Goal: Task Accomplishment & Management: Manage account settings

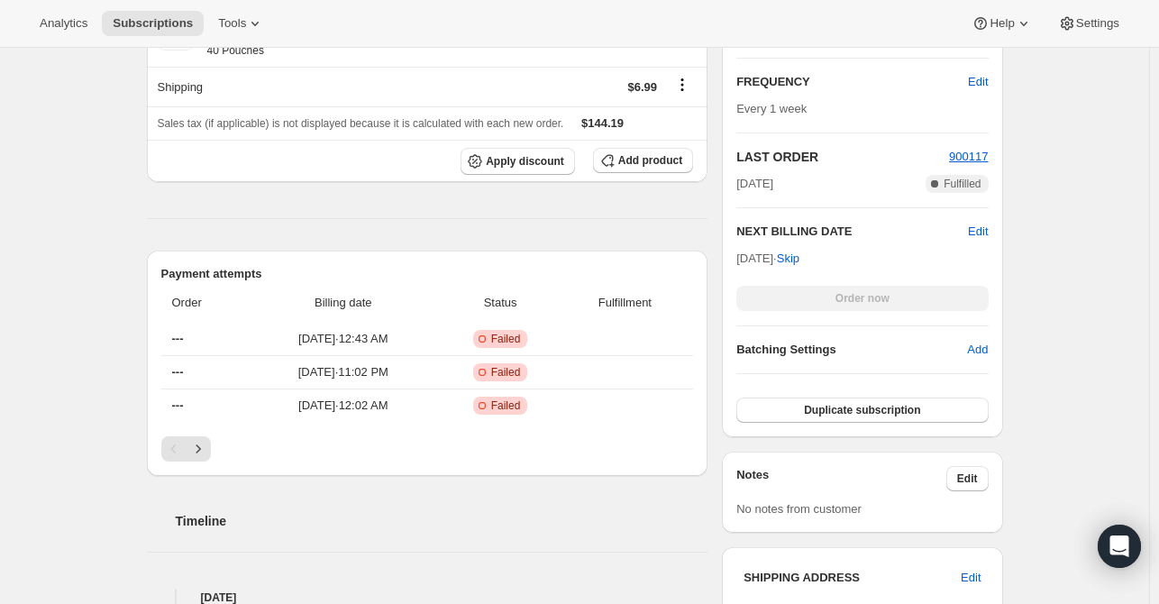
scroll to position [451, 0]
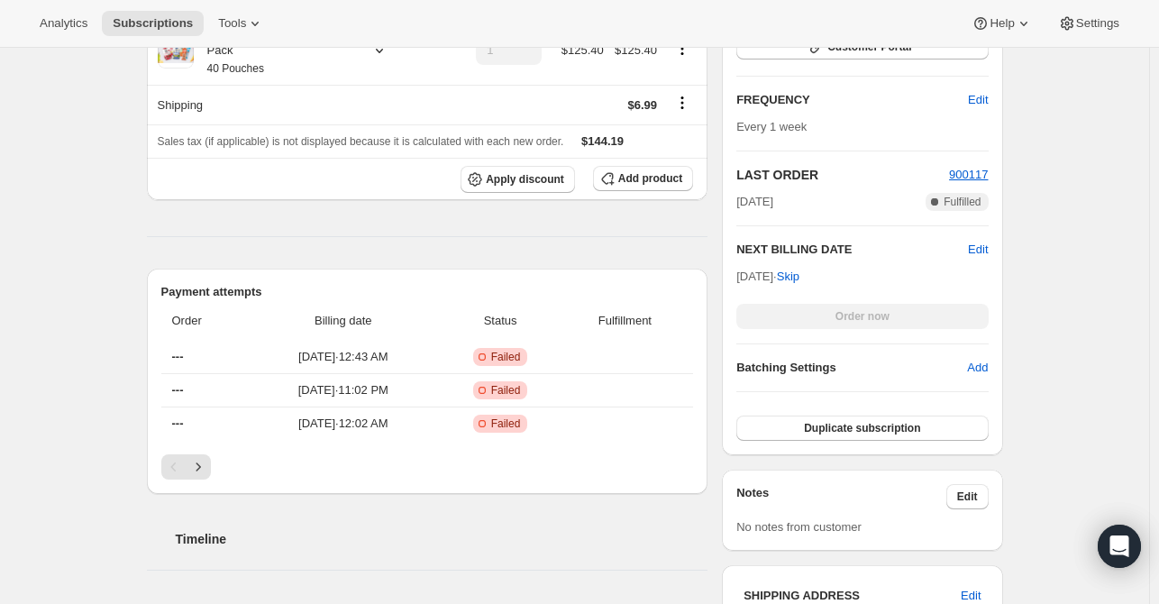
click at [125, 224] on div "Subscription #19382992978. This page is ready Subscription #19382992978 Success…" at bounding box center [574, 481] width 1149 height 1769
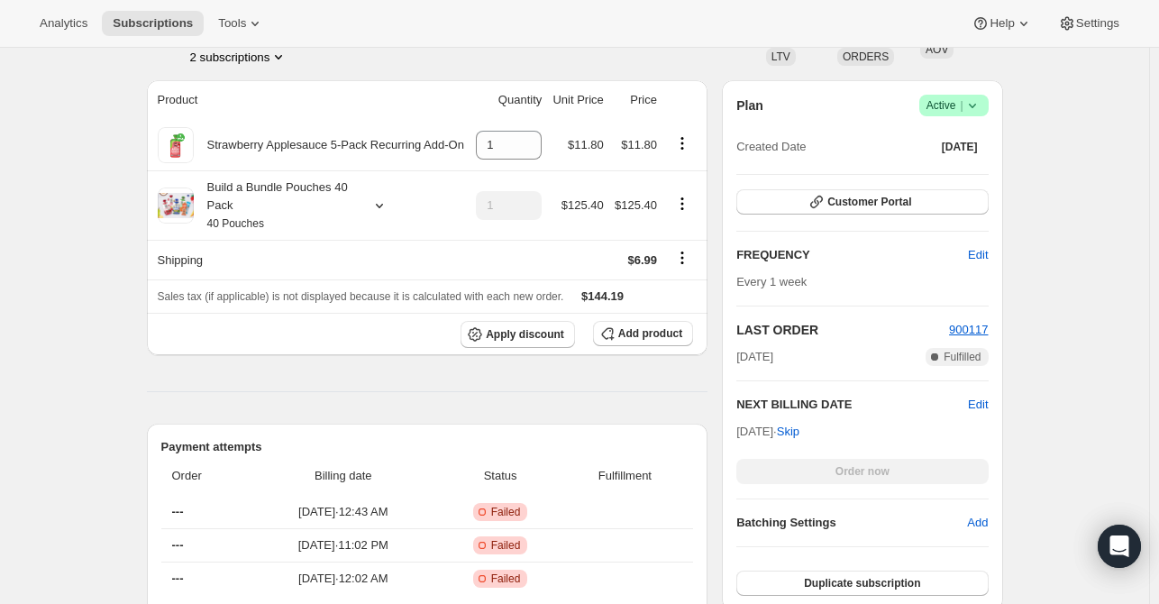
scroll to position [270, 0]
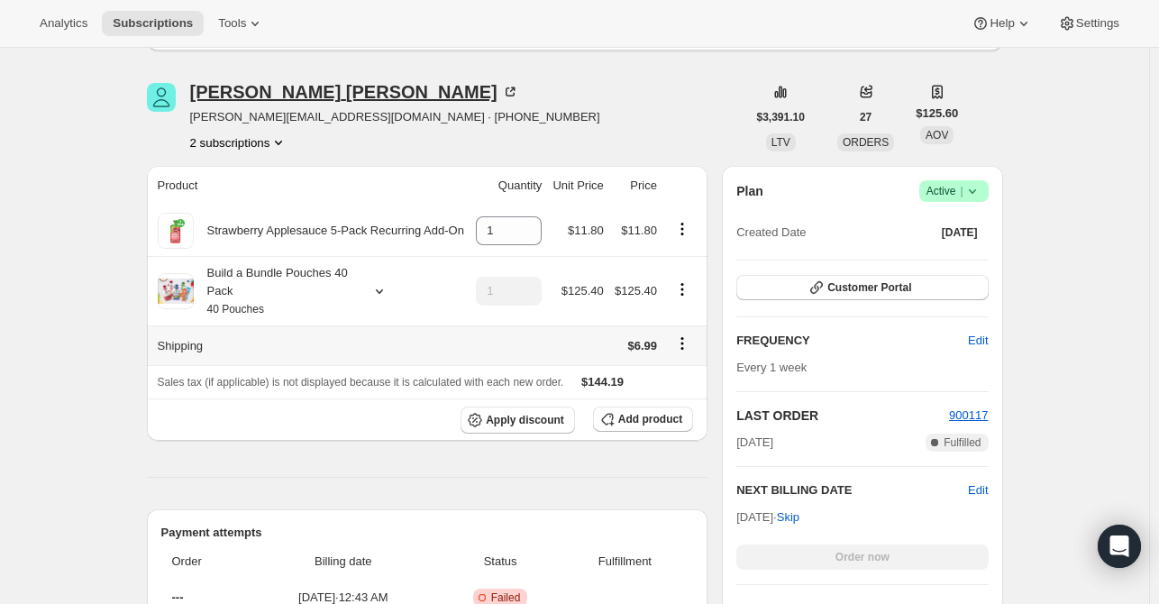
scroll to position [90, 0]
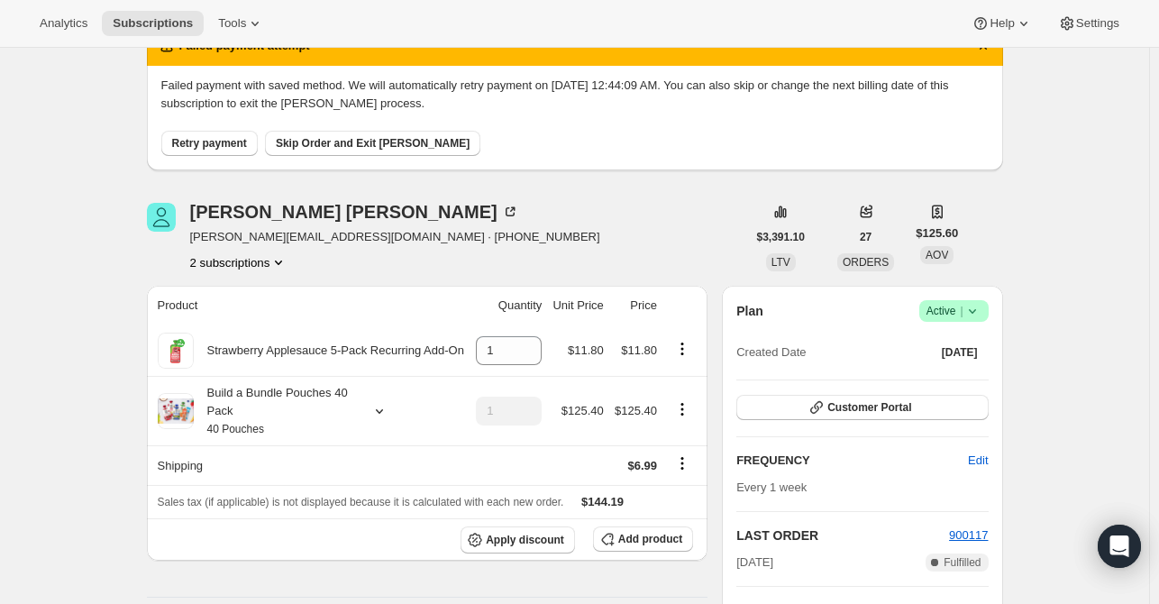
click at [249, 262] on button "2 subscriptions" at bounding box center [239, 262] width 98 height 18
click at [260, 316] on button "25252921426" at bounding box center [244, 326] width 136 height 29
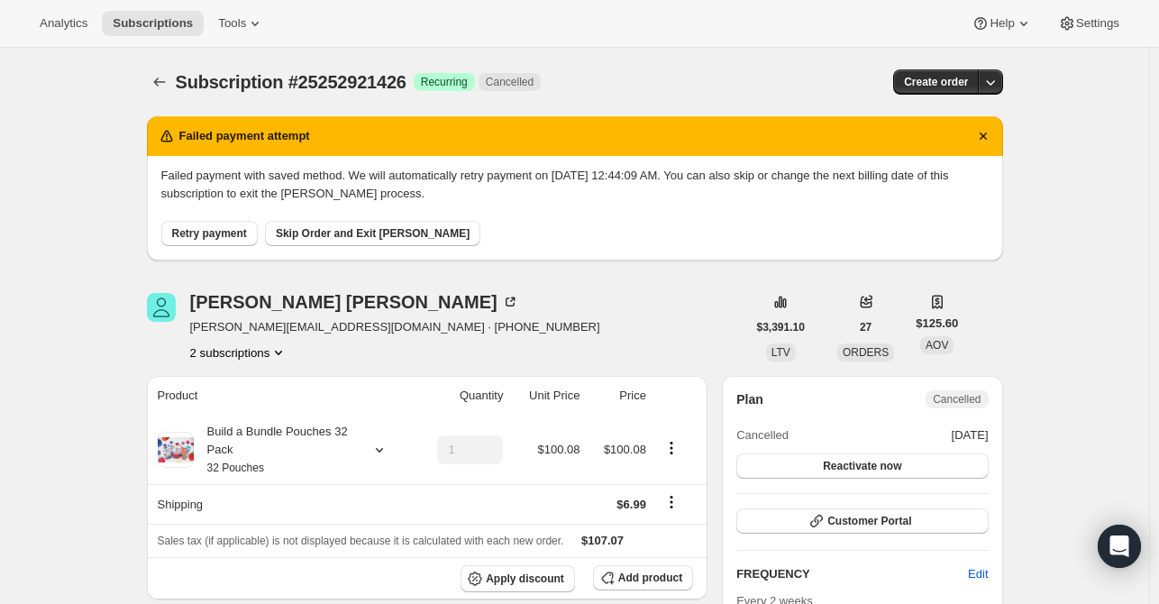
click at [253, 356] on button "2 subscriptions" at bounding box center [239, 352] width 98 height 18
click at [255, 389] on span "19382992978" at bounding box center [243, 386] width 125 height 18
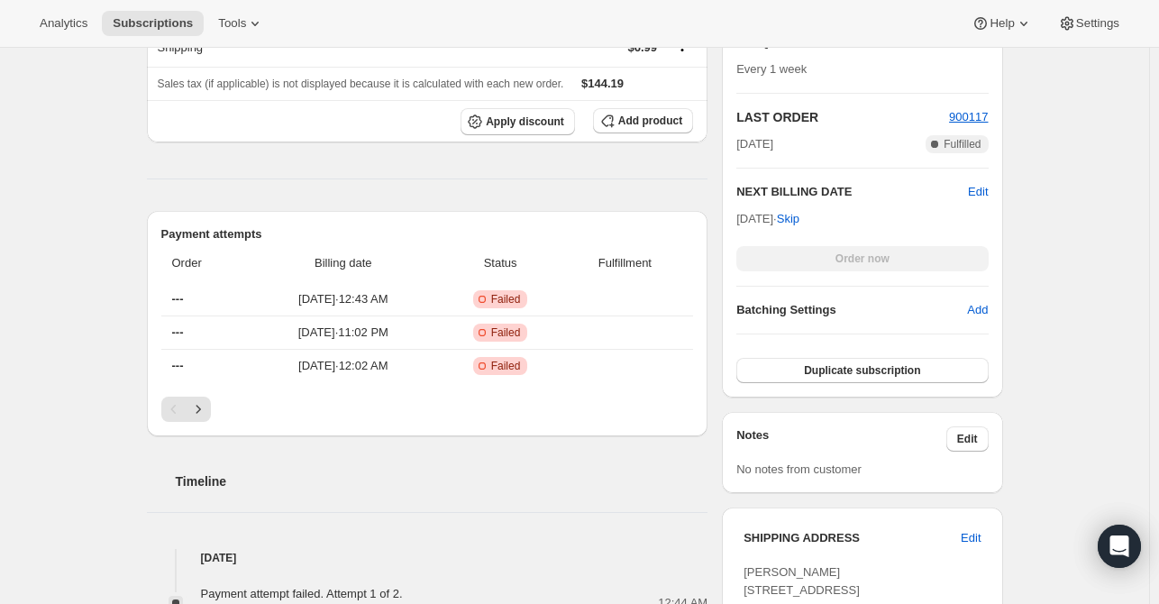
scroll to position [652, 0]
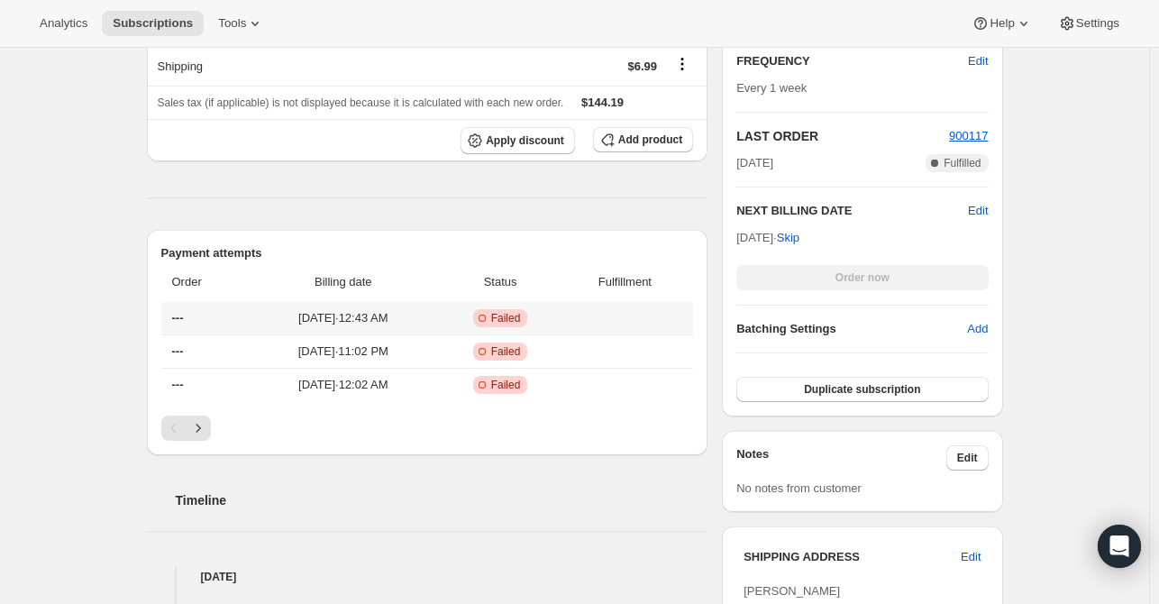
click at [521, 317] on span "Failed" at bounding box center [506, 318] width 30 height 14
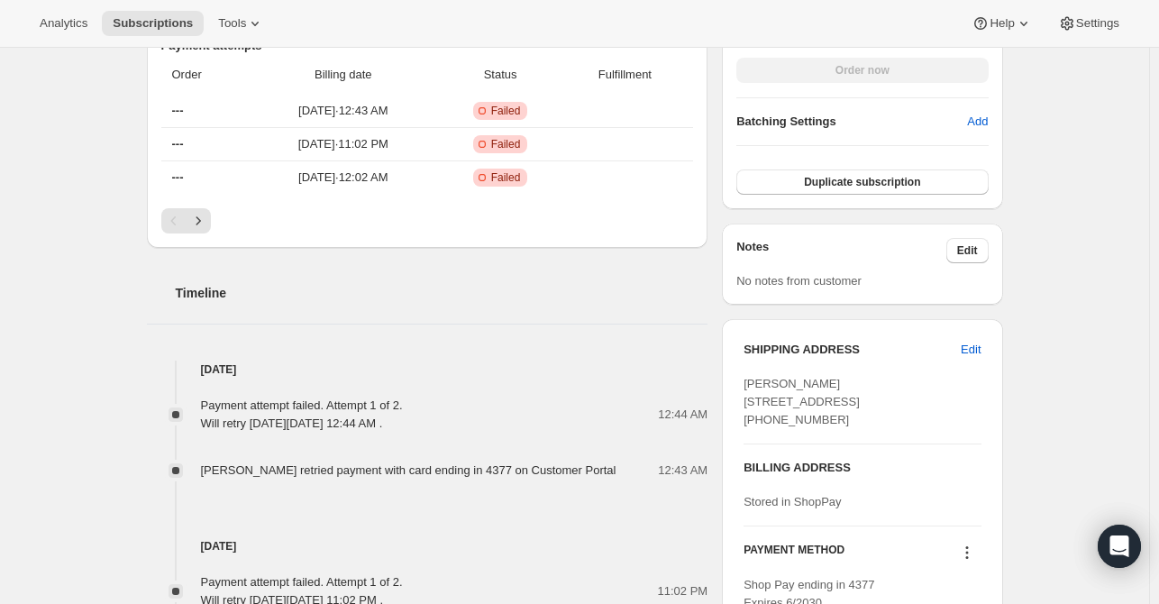
scroll to position [922, 0]
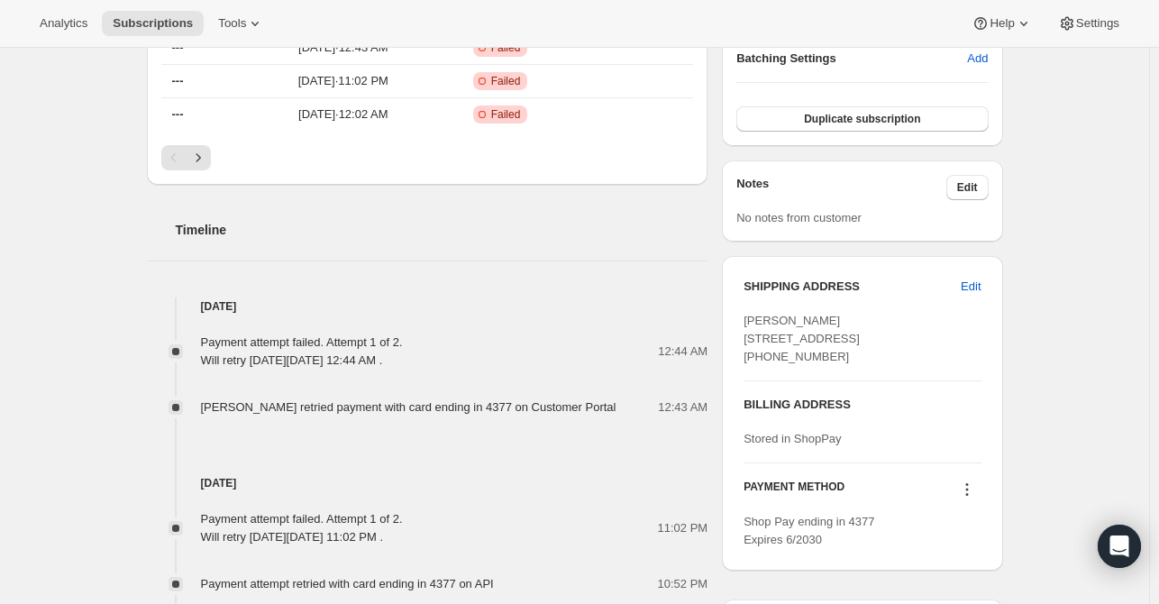
click at [152, 575] on div "Payment attempt retried with card ending in 4377 on API 10:52 PM" at bounding box center [428, 584] width 562 height 18
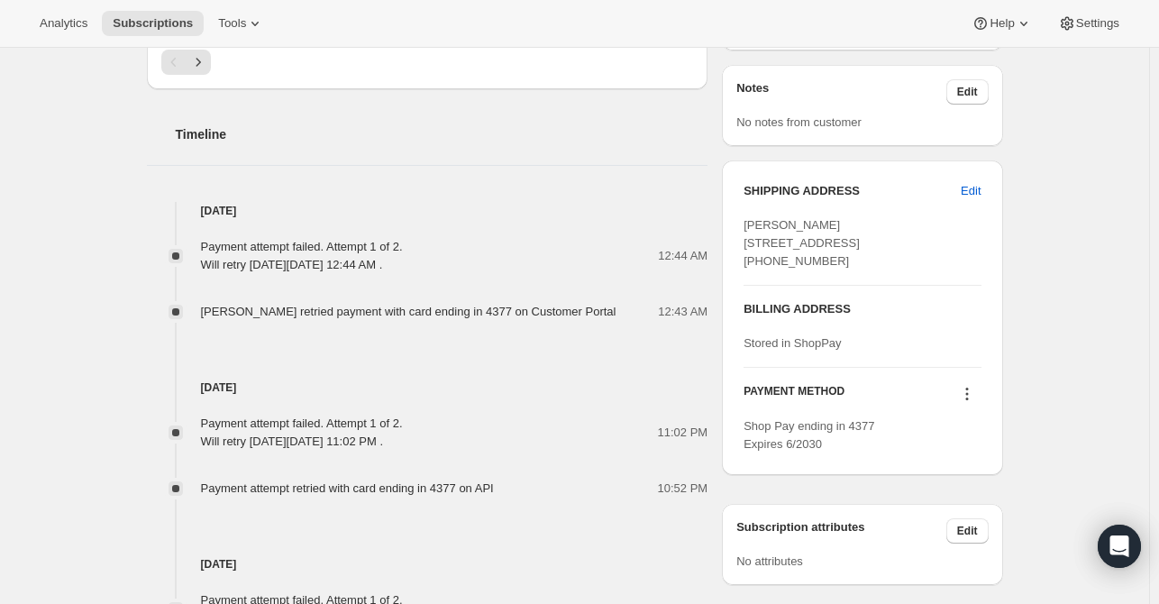
scroll to position [1102, 0]
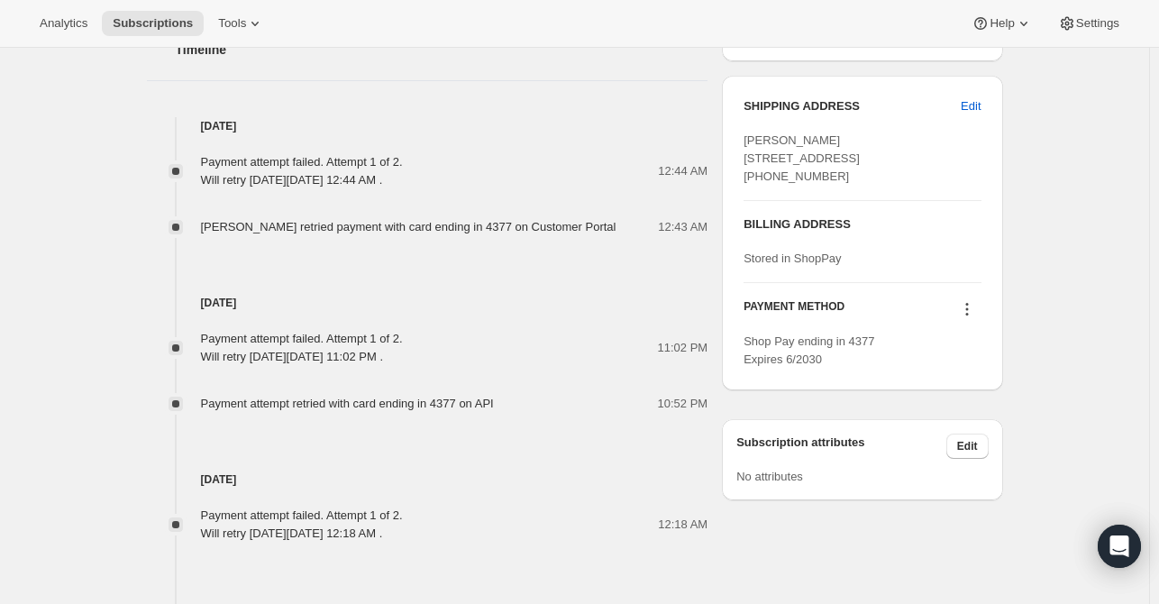
click at [968, 318] on icon at bounding box center [967, 309] width 18 height 18
click at [956, 410] on span "Select payment method" at bounding box center [969, 408] width 123 height 14
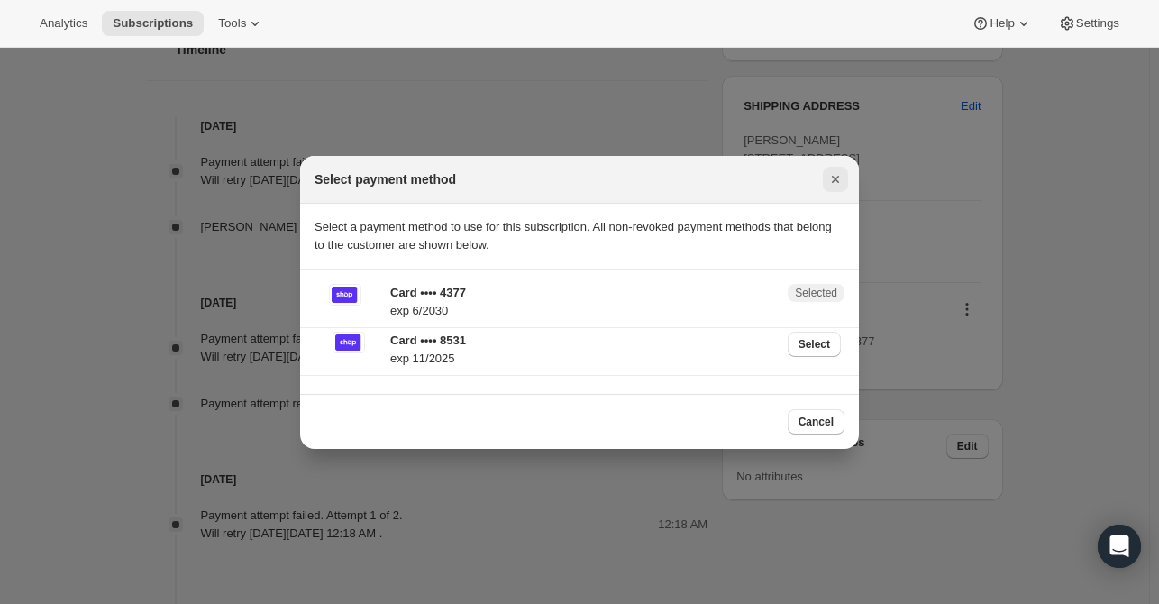
click at [833, 180] on icon "Close" at bounding box center [835, 179] width 7 height 7
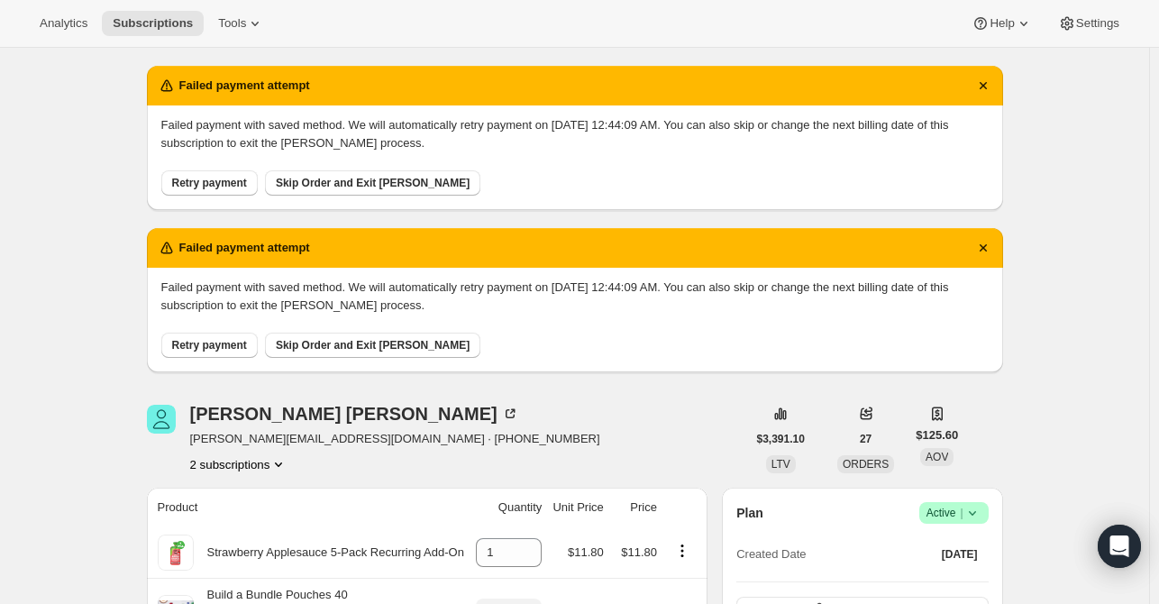
scroll to position [0, 0]
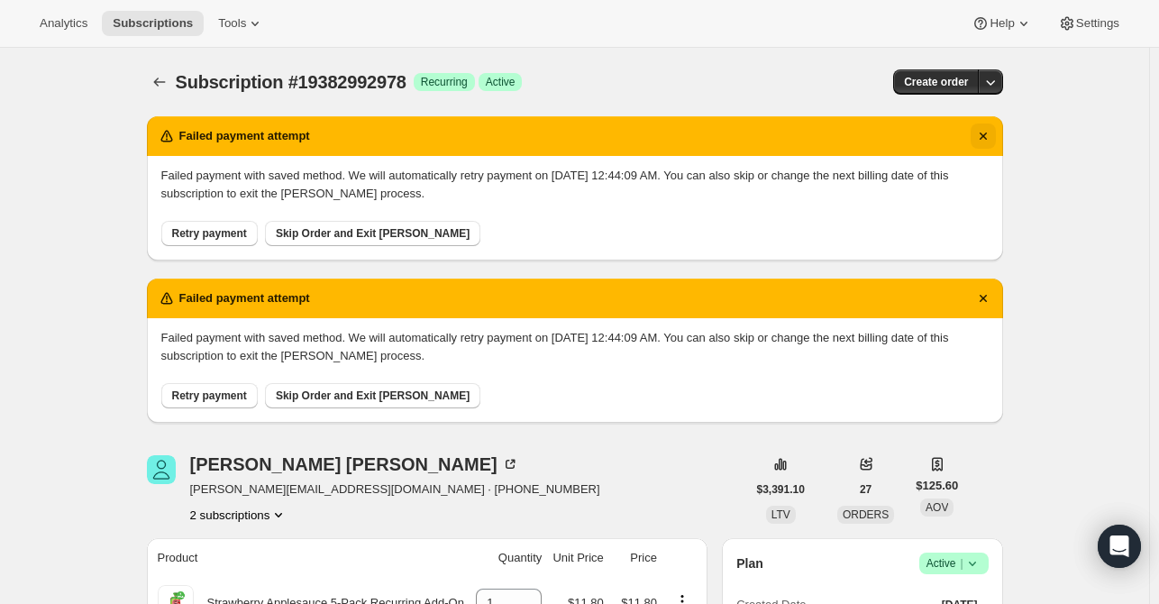
click at [992, 140] on icon "Dismiss notification" at bounding box center [983, 136] width 18 height 18
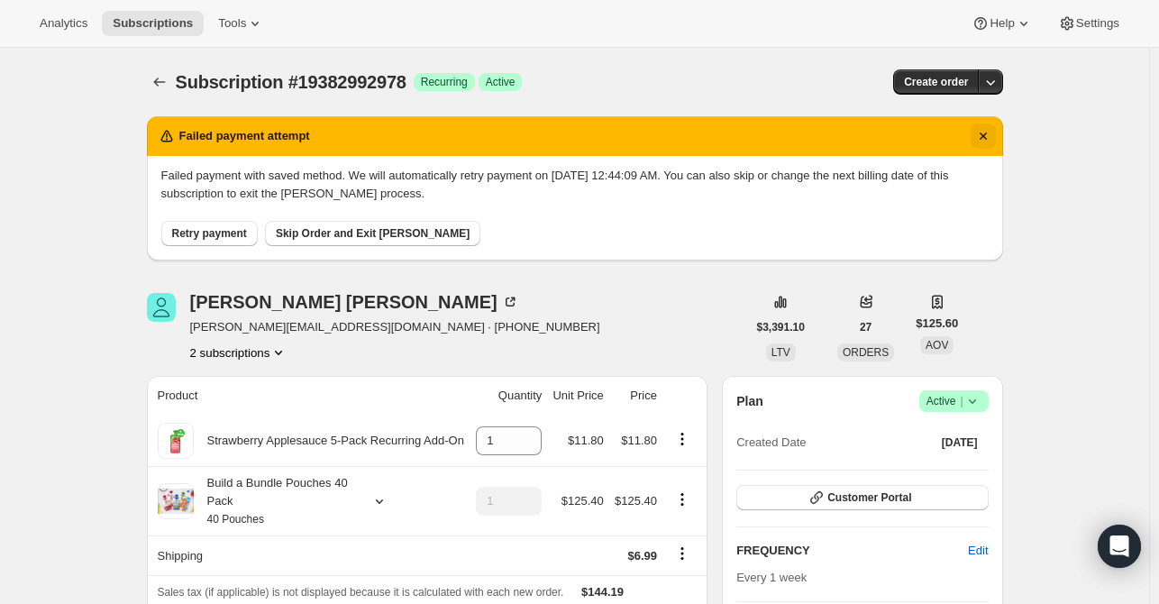
click at [988, 134] on icon "Dismiss notification" at bounding box center [983, 136] width 18 height 18
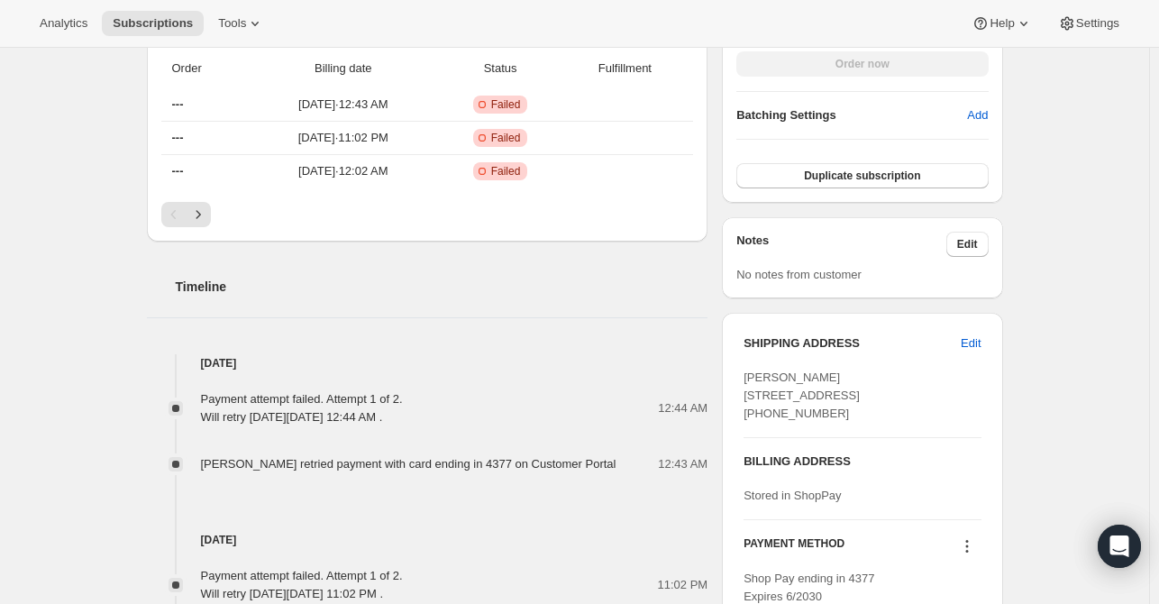
scroll to position [721, 0]
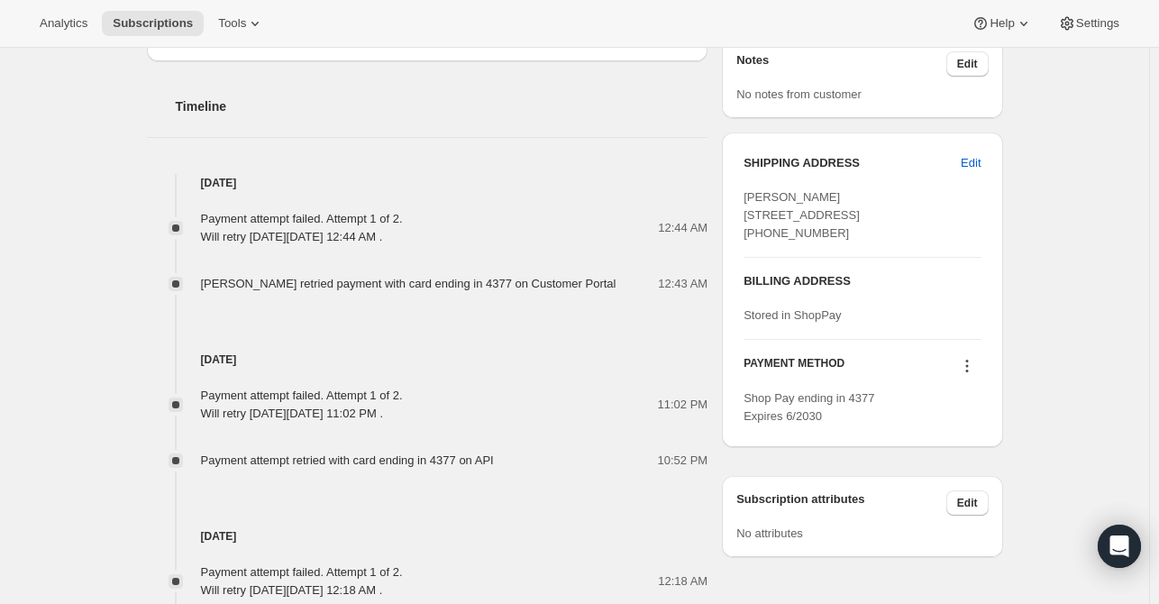
click at [54, 576] on div "Subscription #19382992978. This page is ready Subscription #19382992978 Success…" at bounding box center [574, 130] width 1149 height 1606
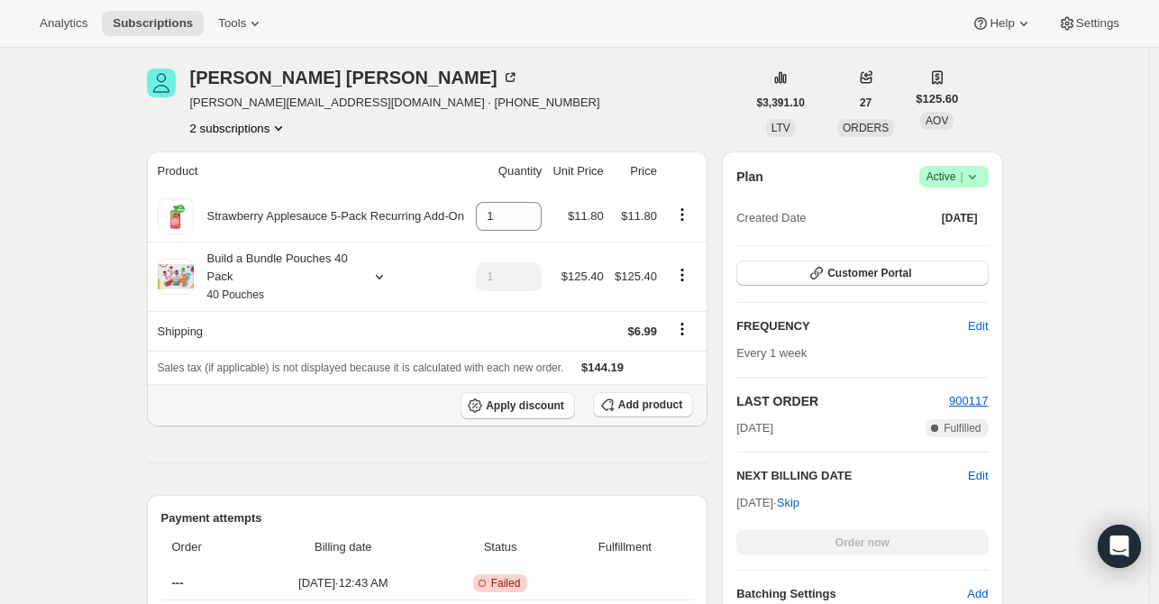
scroll to position [147, 0]
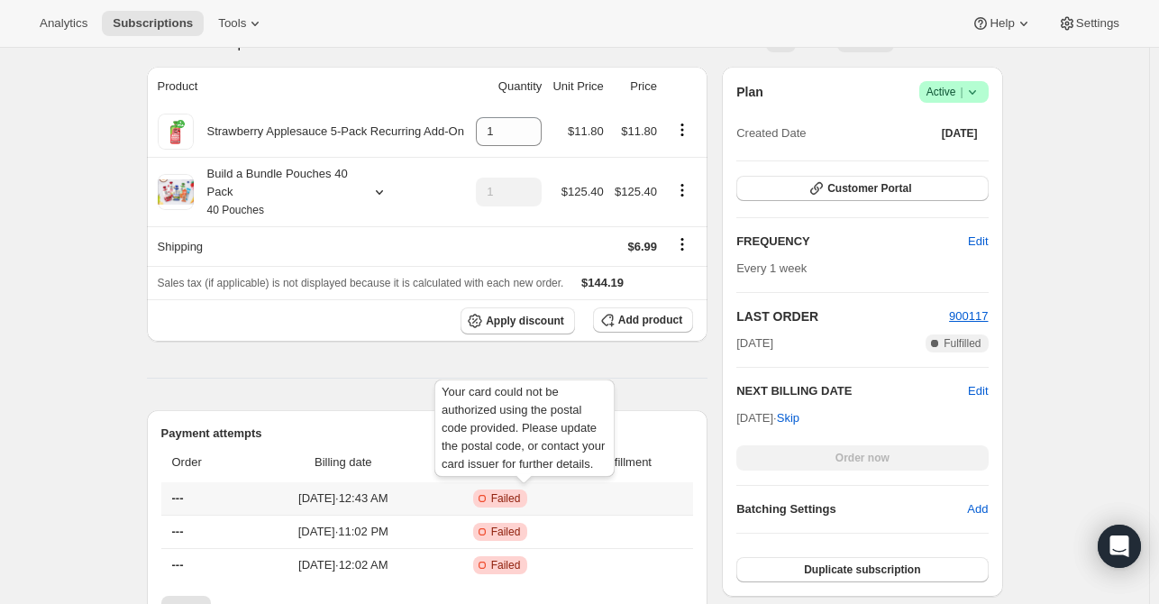
click at [491, 498] on icon at bounding box center [482, 498] width 18 height 18
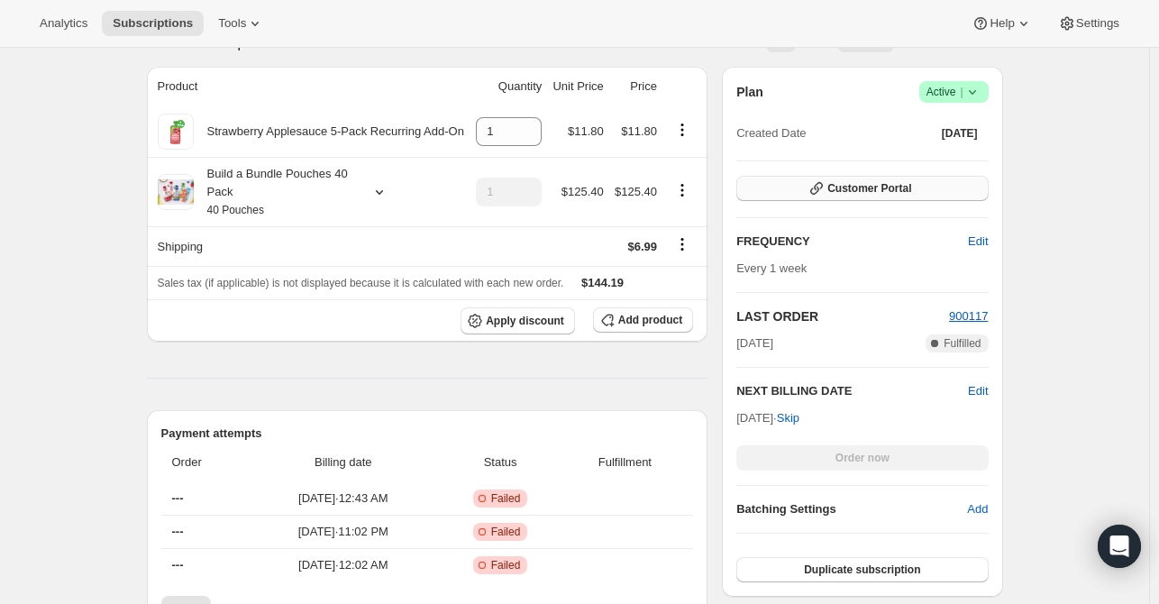
click at [874, 181] on span "Customer Portal" at bounding box center [870, 188] width 84 height 14
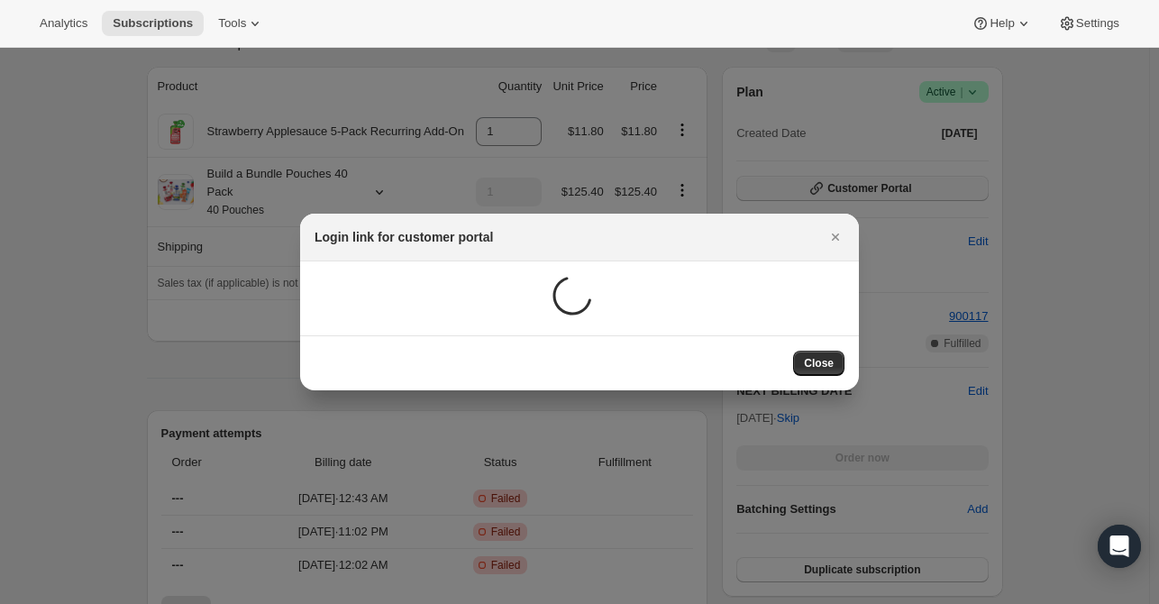
scroll to position [0, 0]
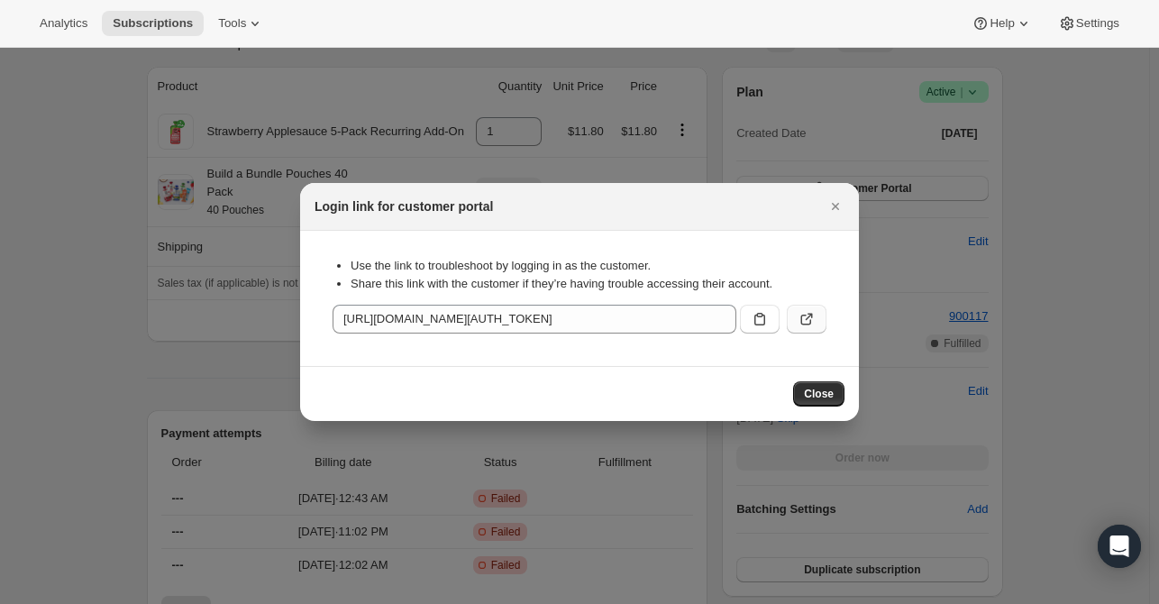
click at [815, 315] on icon ":ri7:" at bounding box center [807, 319] width 18 height 18
click at [838, 211] on icon "Close" at bounding box center [836, 206] width 18 height 18
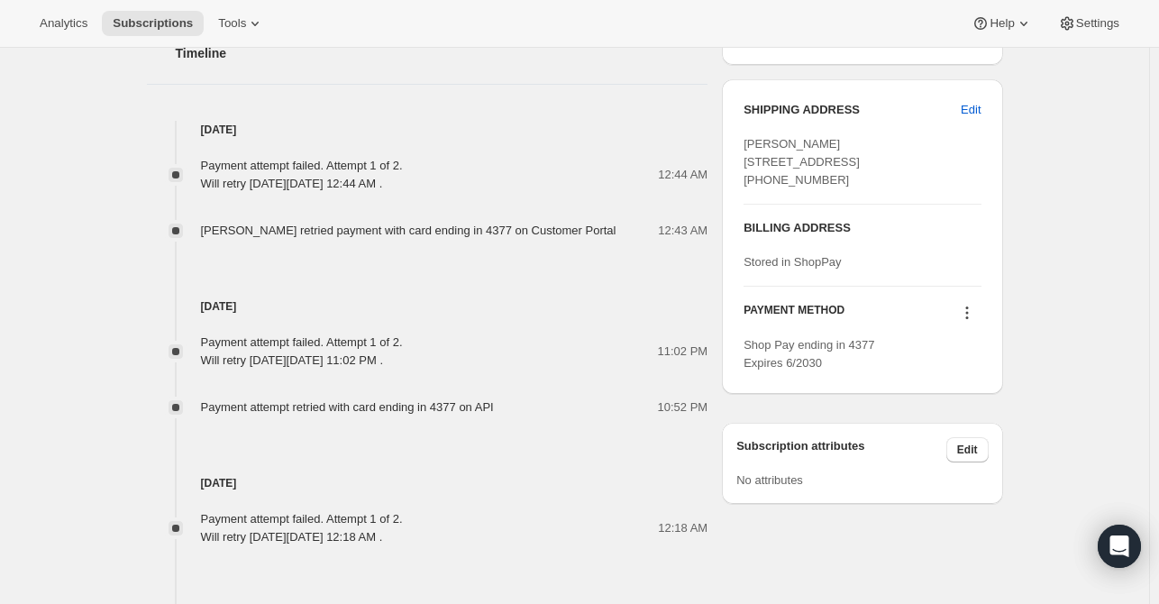
scroll to position [778, 0]
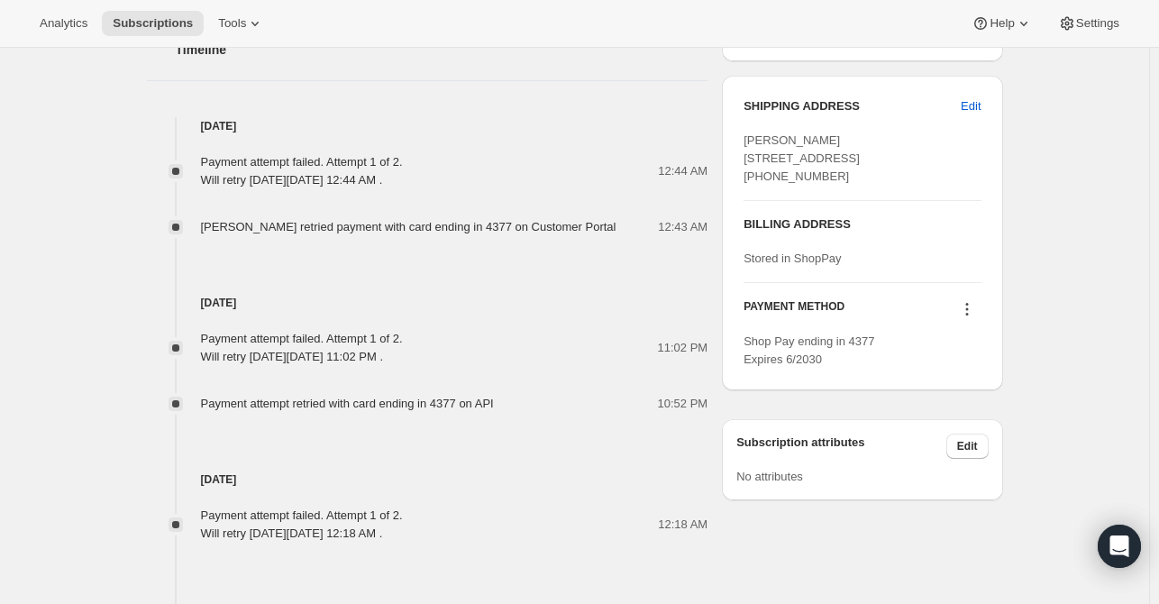
click at [123, 567] on div "Subscription #19382992978. This page is ready Subscription #19382992978 Success…" at bounding box center [574, 73] width 1149 height 1606
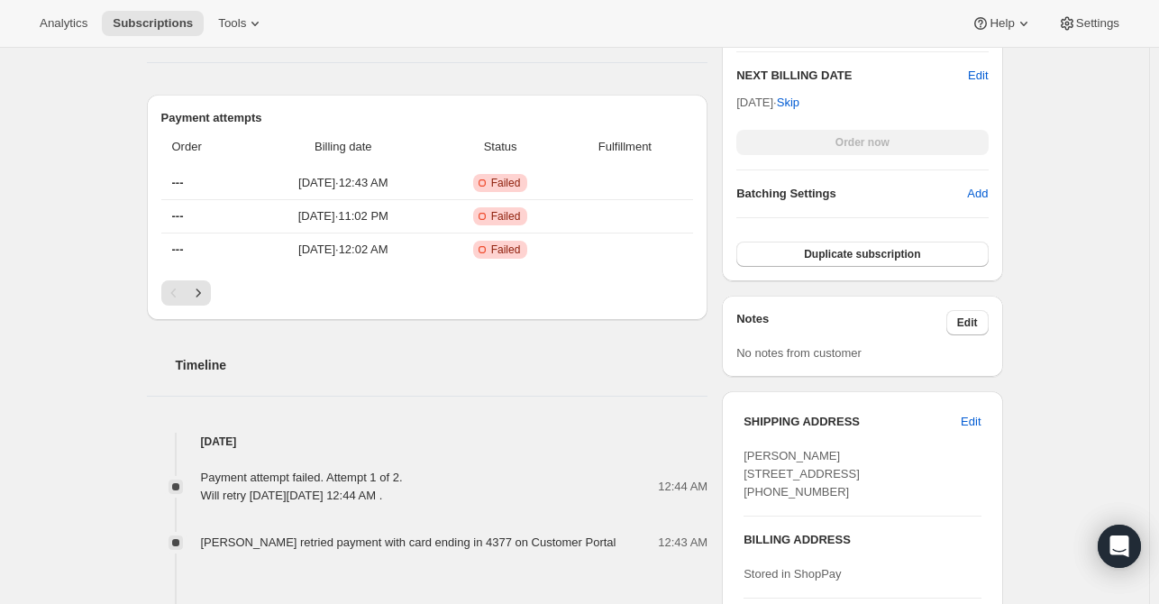
scroll to position [541, 0]
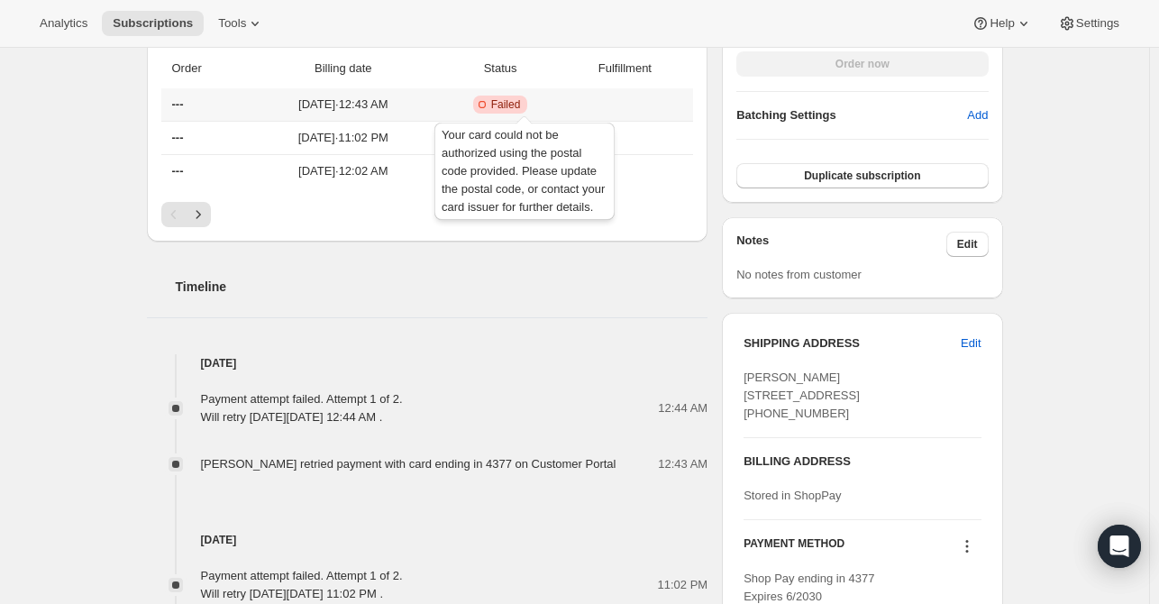
click at [521, 103] on span "Failed" at bounding box center [506, 104] width 30 height 14
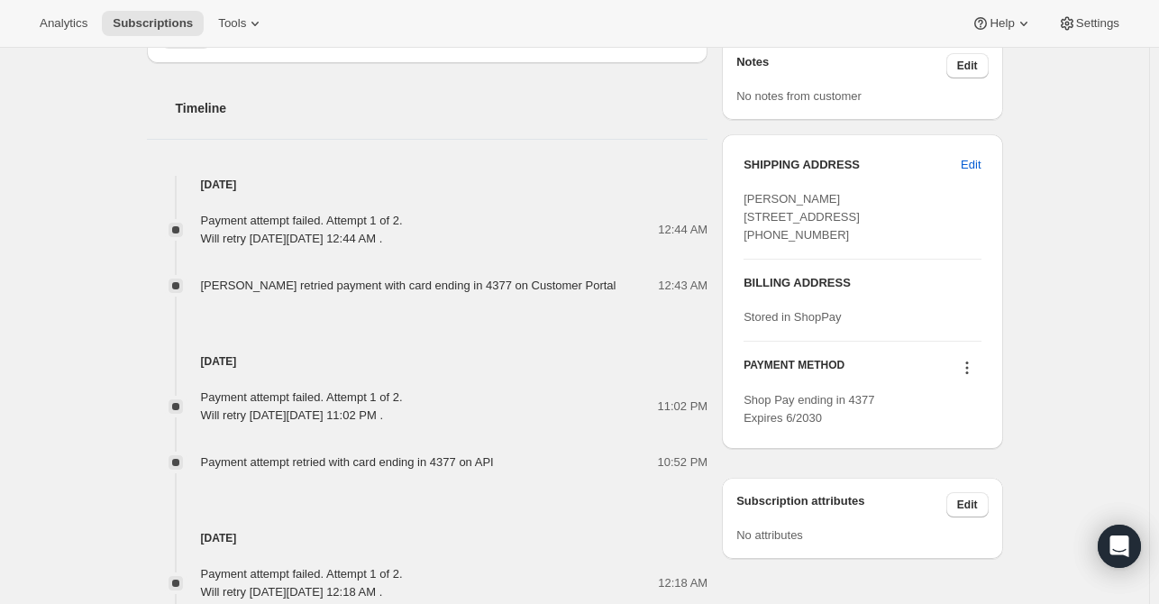
scroll to position [721, 0]
click at [976, 375] on icon at bounding box center [967, 366] width 18 height 18
click at [601, 379] on div "Payment attempt failed. Attempt 1 of 2. Will retry on Tuesday, October 07, 2025…" at bounding box center [428, 419] width 562 height 101
click at [966, 375] on icon at bounding box center [967, 366] width 18 height 18
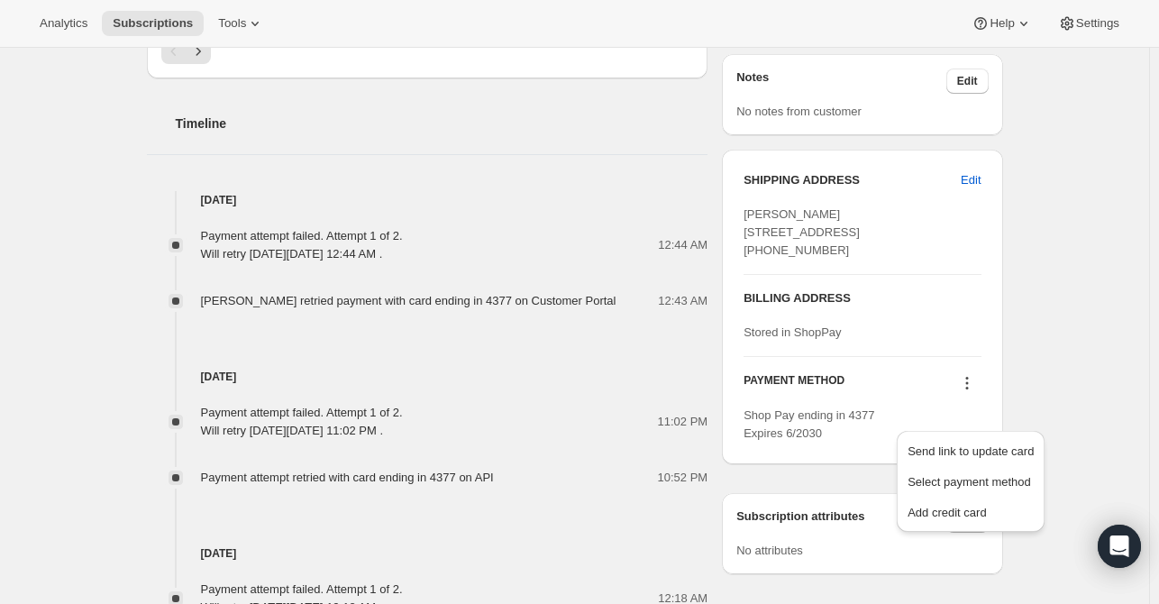
scroll to position [688, 0]
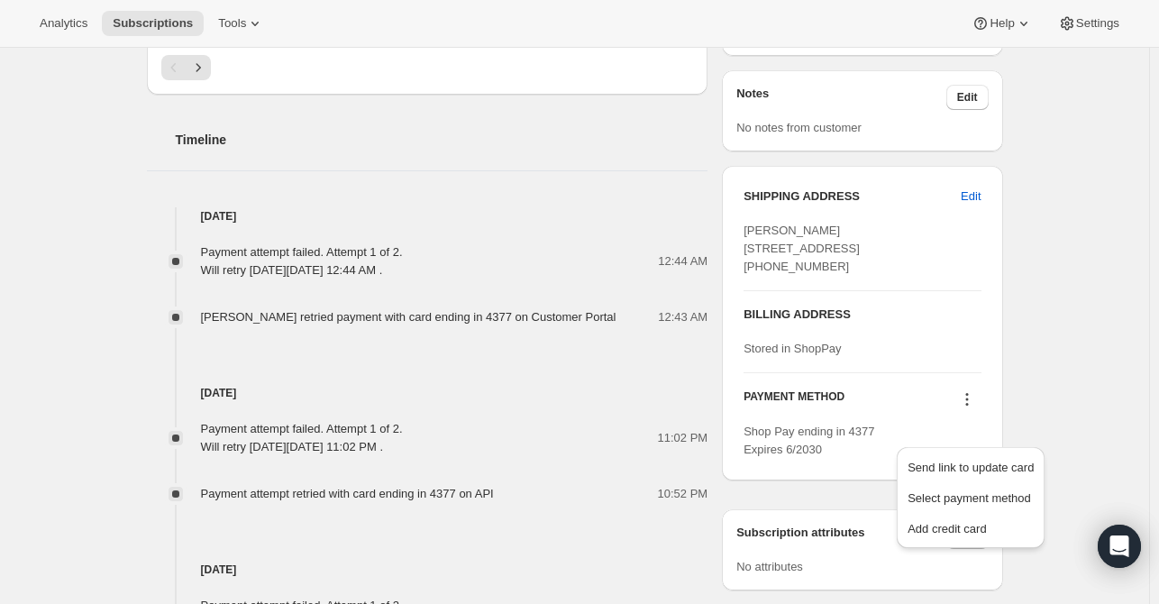
click at [583, 445] on div "Payment attempt failed. Attempt 1 of 2. Will retry on Tuesday, October 07, 2025…" at bounding box center [428, 438] width 562 height 36
click at [974, 408] on icon at bounding box center [967, 399] width 18 height 18
click at [1083, 423] on div "Subscription #19382992978. This page is ready Subscription #19382992978 Success…" at bounding box center [574, 163] width 1149 height 1606
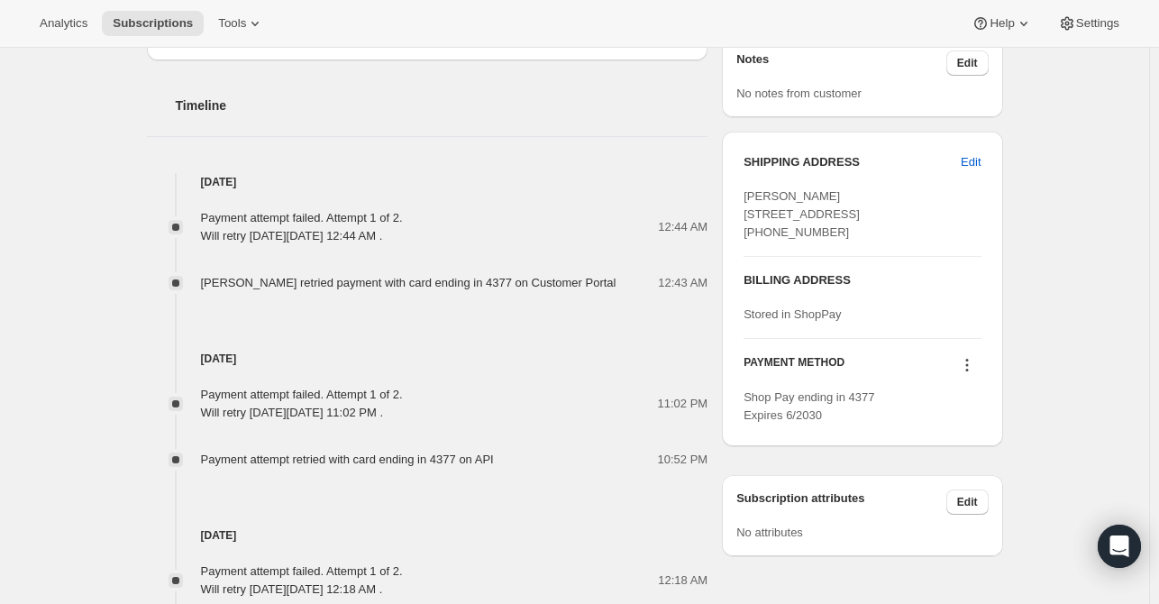
scroll to position [778, 0]
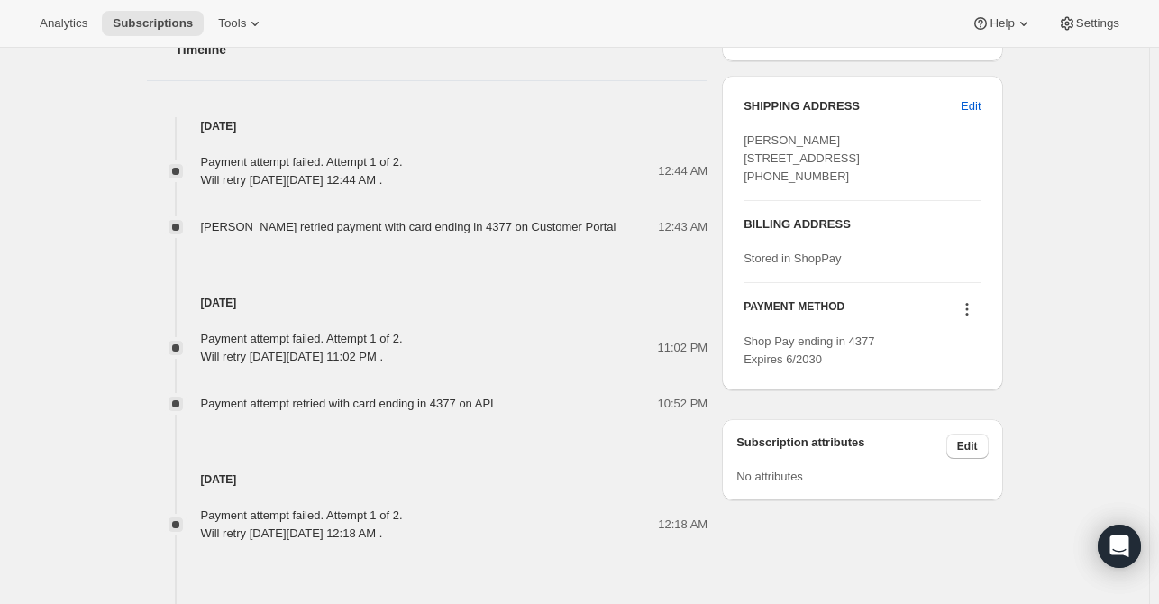
click at [974, 318] on icon at bounding box center [967, 309] width 18 height 18
click at [1084, 340] on div "Subscription #19382992978. This page is ready Subscription #19382992978 Success…" at bounding box center [574, 73] width 1149 height 1606
click at [966, 319] on button at bounding box center [967, 309] width 29 height 20
drag, startPoint x: 829, startPoint y: 407, endPoint x: 826, endPoint y: 308, distance: 98.3
click at [829, 390] on div "SHIPPING ADDRESS Edit Michael Mccaffery 2529 SW 23rd Pl Cape Coral FL, 33914 Un…" at bounding box center [862, 233] width 280 height 315
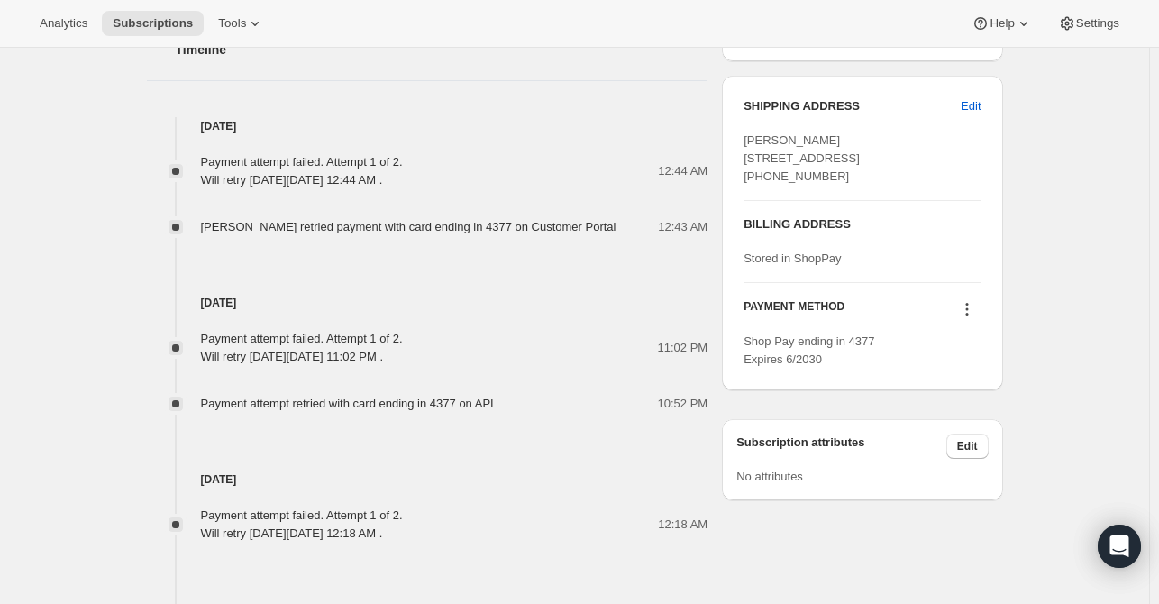
click at [969, 318] on icon at bounding box center [967, 309] width 18 height 18
click at [586, 359] on div "Payment attempt failed. Attempt 1 of 2. Will retry on Tuesday, October 07, 2025…" at bounding box center [428, 348] width 562 height 36
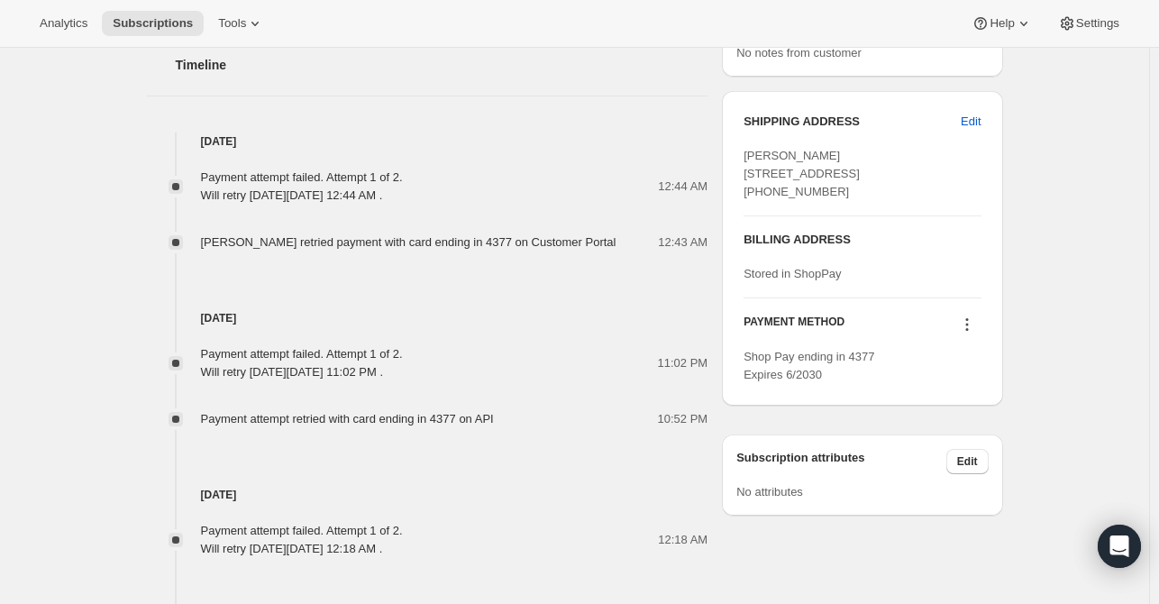
scroll to position [868, 0]
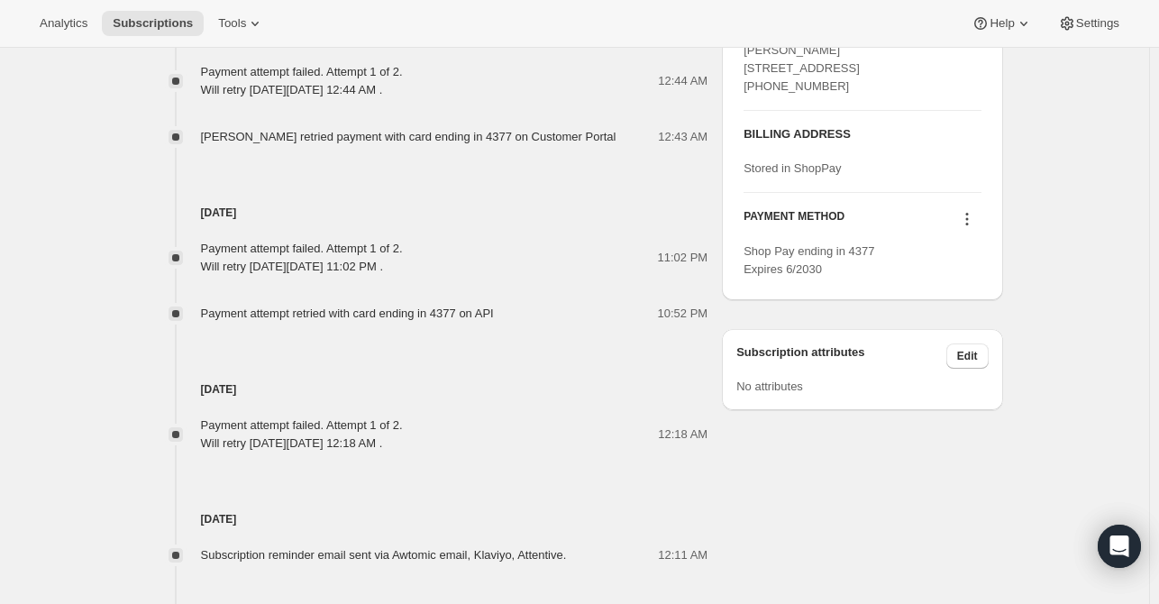
click at [974, 228] on icon at bounding box center [967, 219] width 18 height 18
click at [997, 290] on span "Send link to update card" at bounding box center [971, 287] width 126 height 14
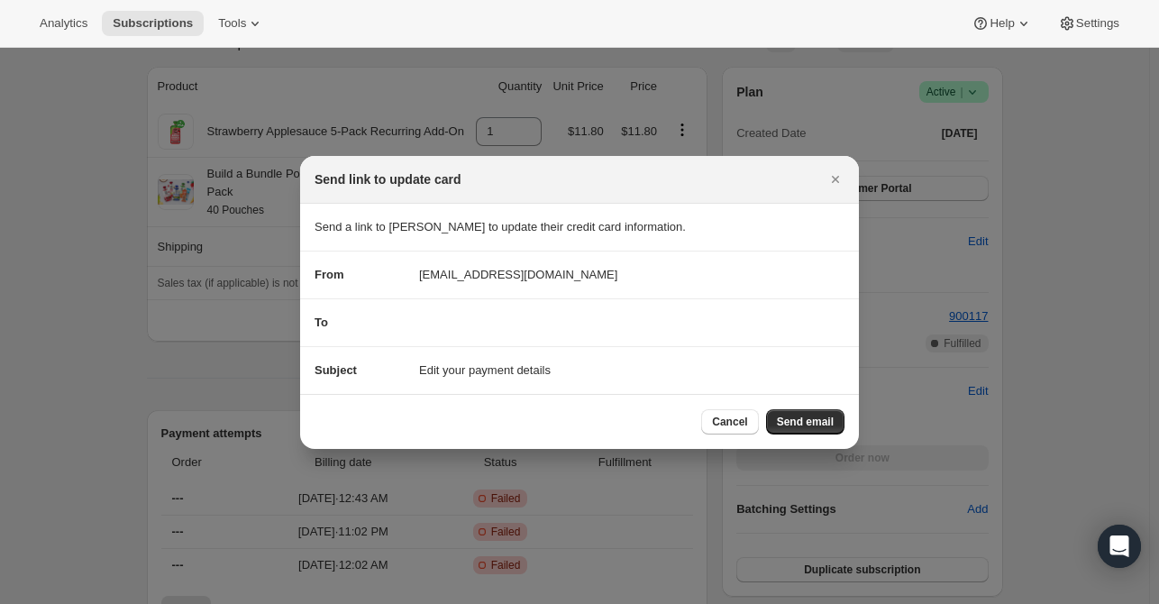
scroll to position [0, 0]
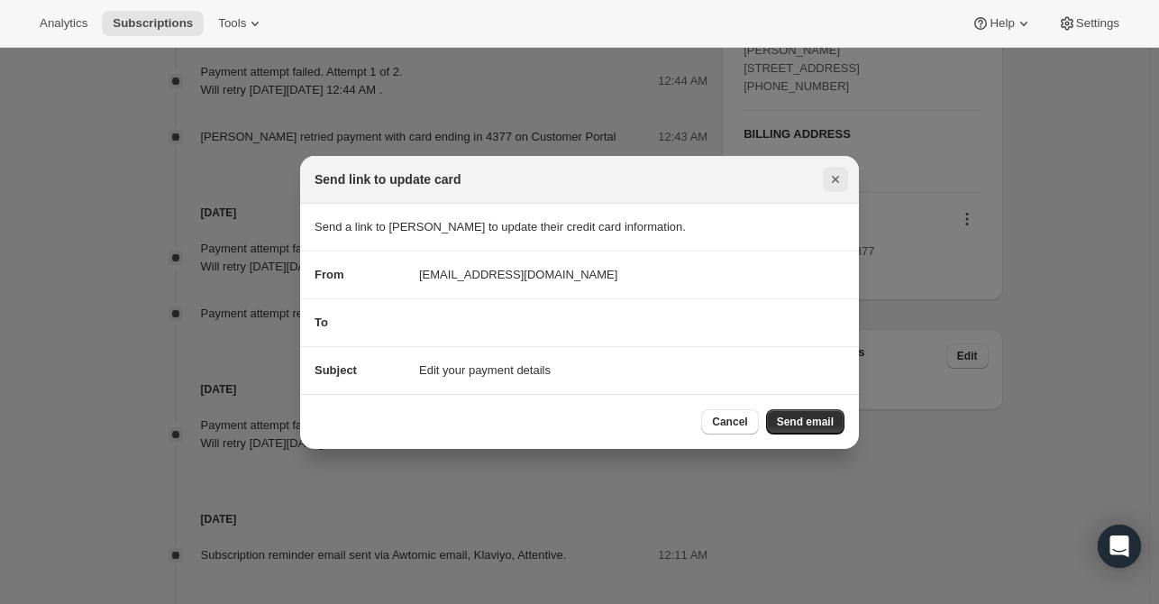
drag, startPoint x: 838, startPoint y: 178, endPoint x: 952, endPoint y: 218, distance: 120.6
click at [837, 179] on icon "Close" at bounding box center [836, 179] width 18 height 18
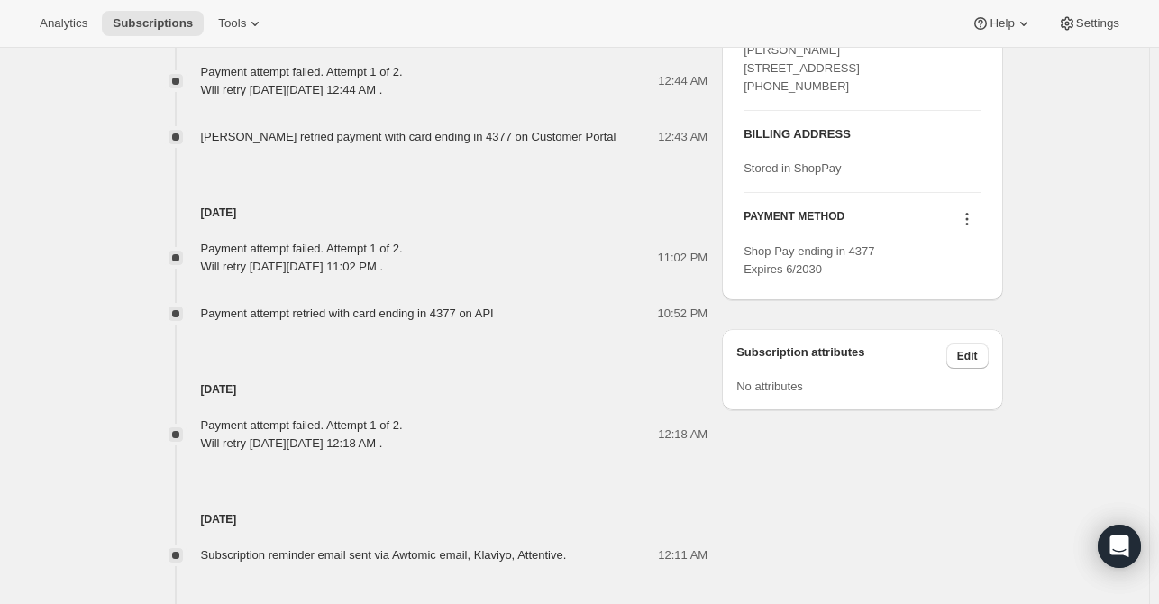
click at [974, 228] on icon at bounding box center [967, 219] width 18 height 18
click at [986, 288] on span "Send link to update card" at bounding box center [971, 287] width 126 height 14
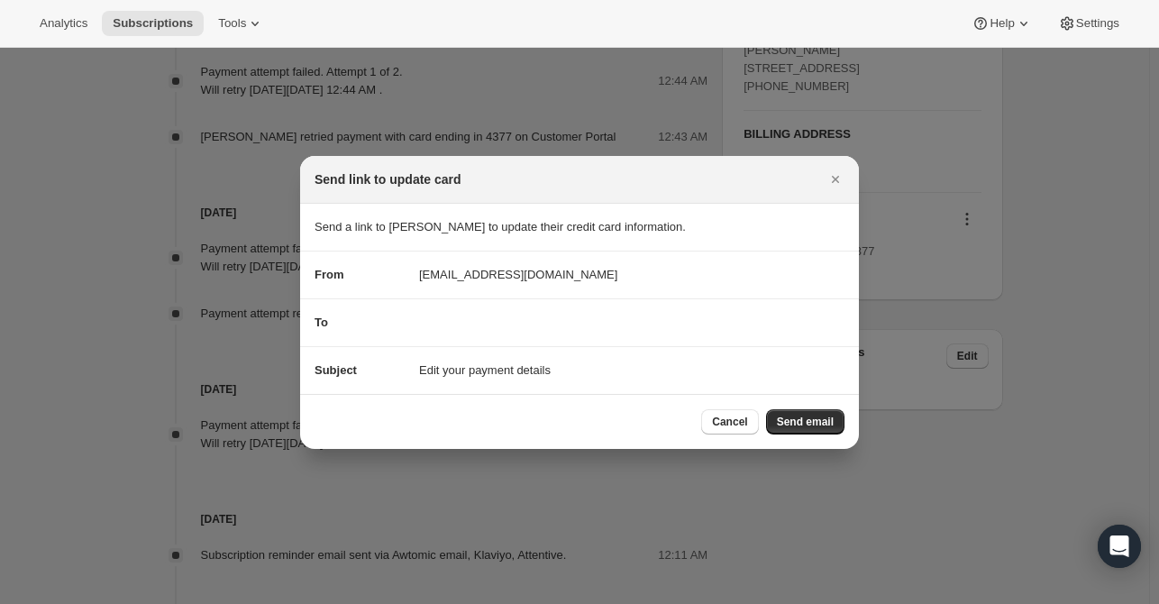
scroll to position [0, 0]
click at [797, 421] on span "Send email" at bounding box center [805, 422] width 57 height 14
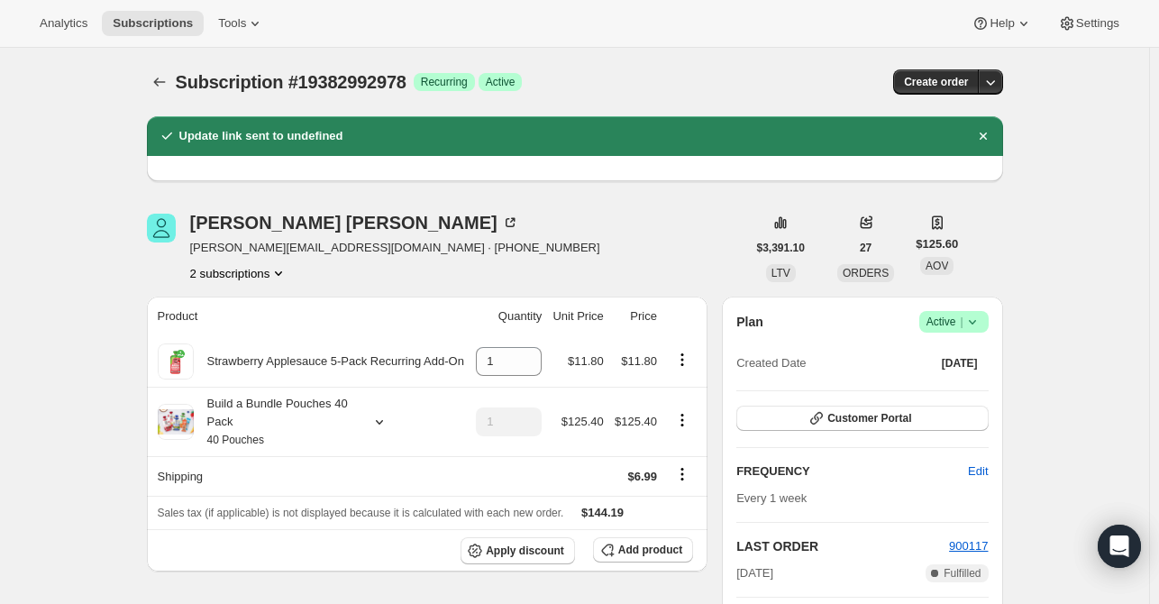
scroll to position [90, 0]
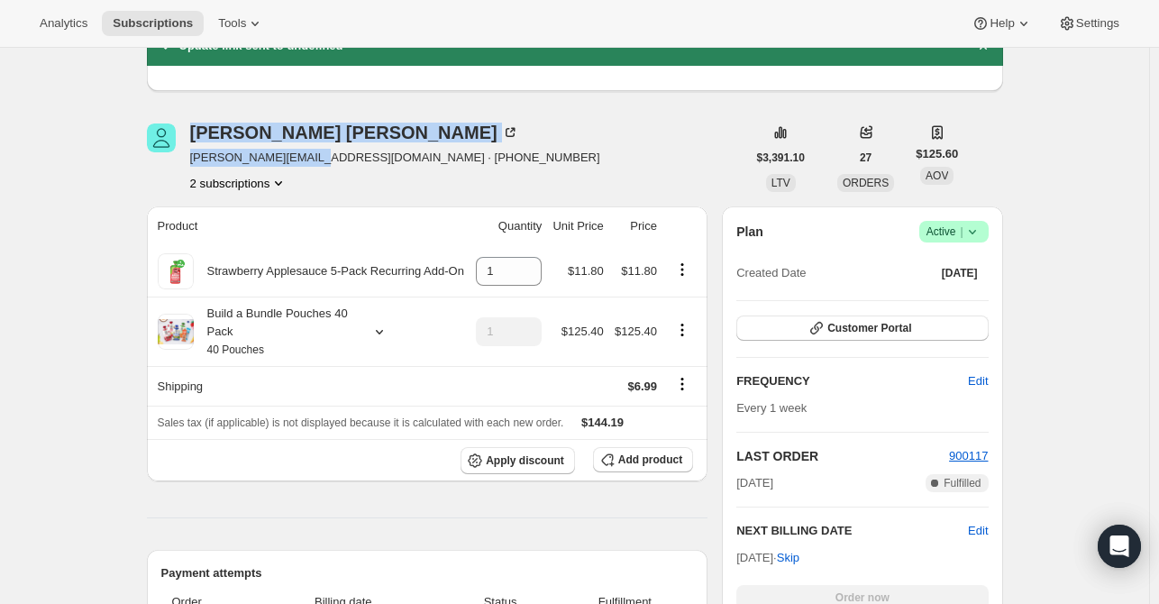
drag, startPoint x: 319, startPoint y: 157, endPoint x: 156, endPoint y: 147, distance: 163.5
click at [156, 147] on div "Michael Mccaffery mike.m@qbargroup.com · +18153478437 2 subscriptions" at bounding box center [446, 157] width 599 height 69
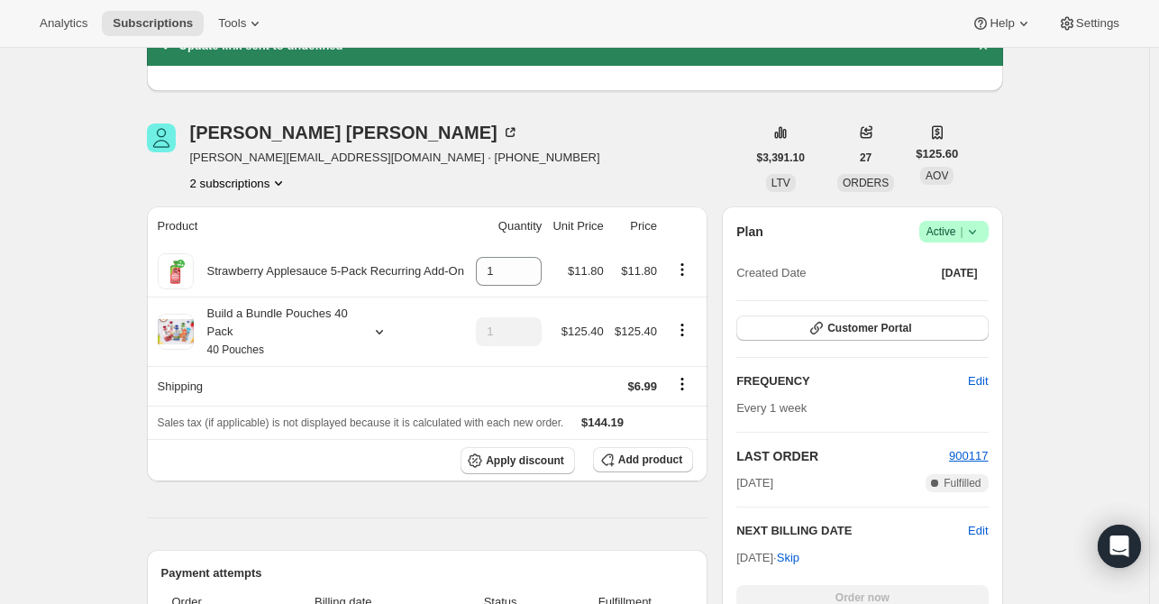
click at [606, 228] on th "Unit Price" at bounding box center [578, 226] width 62 height 40
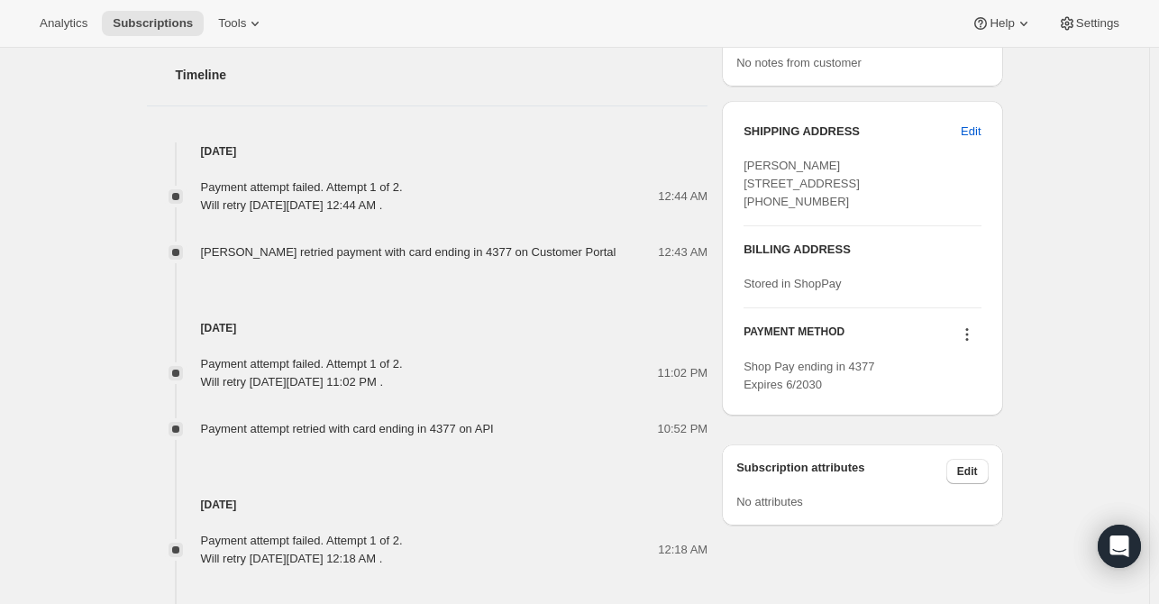
scroll to position [901, 0]
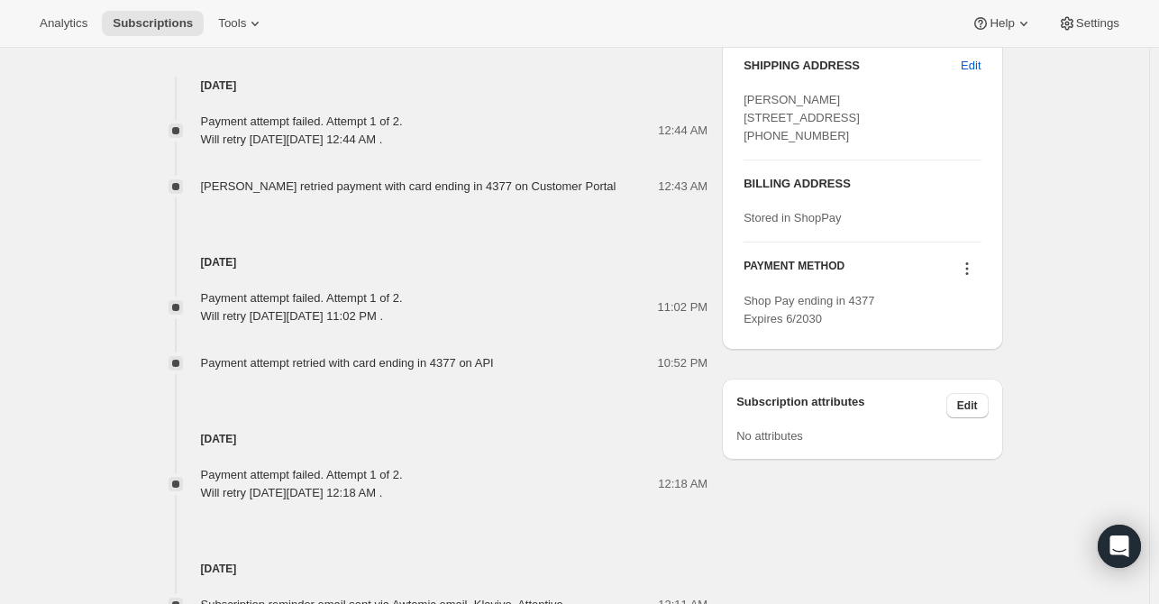
click at [968, 278] on icon at bounding box center [967, 269] width 18 height 18
click at [981, 333] on span "Send link to update card" at bounding box center [971, 337] width 126 height 14
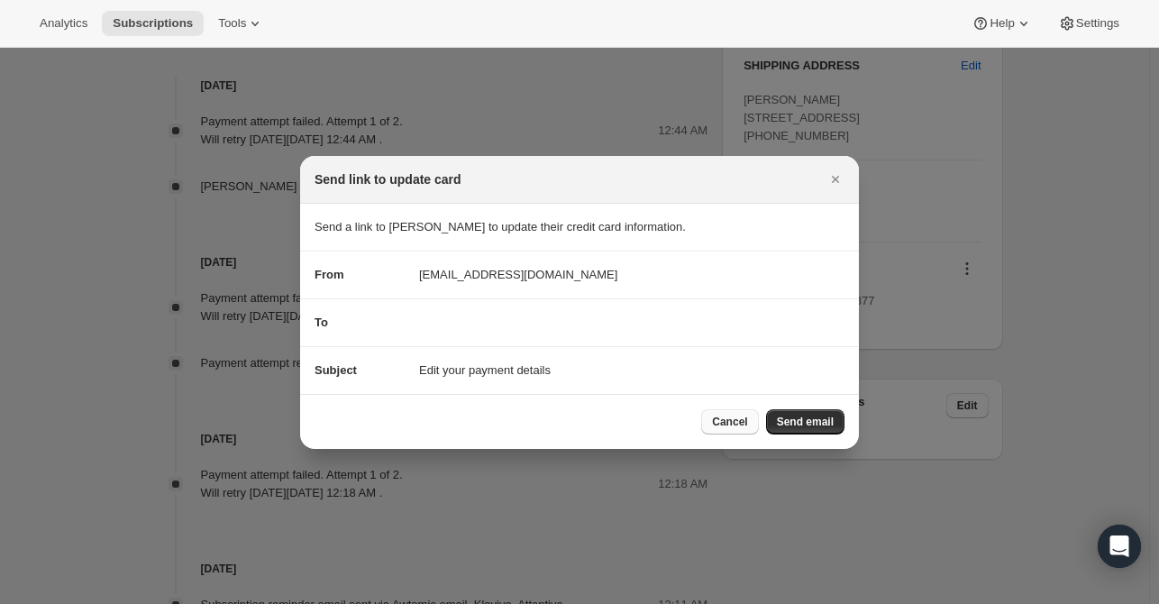
click at [727, 425] on span "Cancel" at bounding box center [729, 422] width 35 height 14
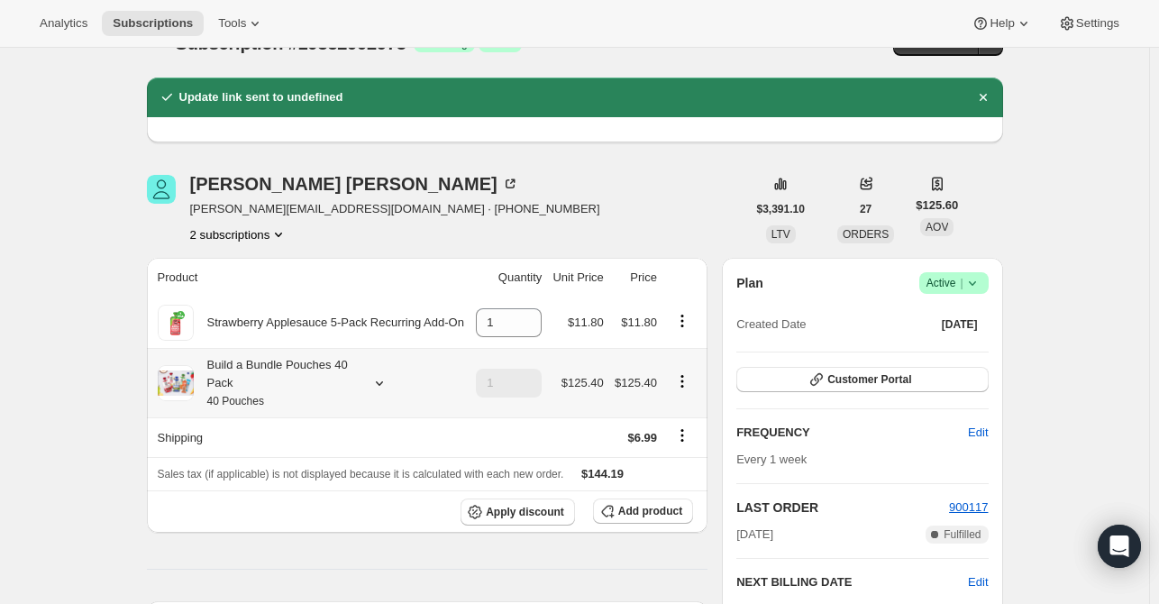
scroll to position [0, 0]
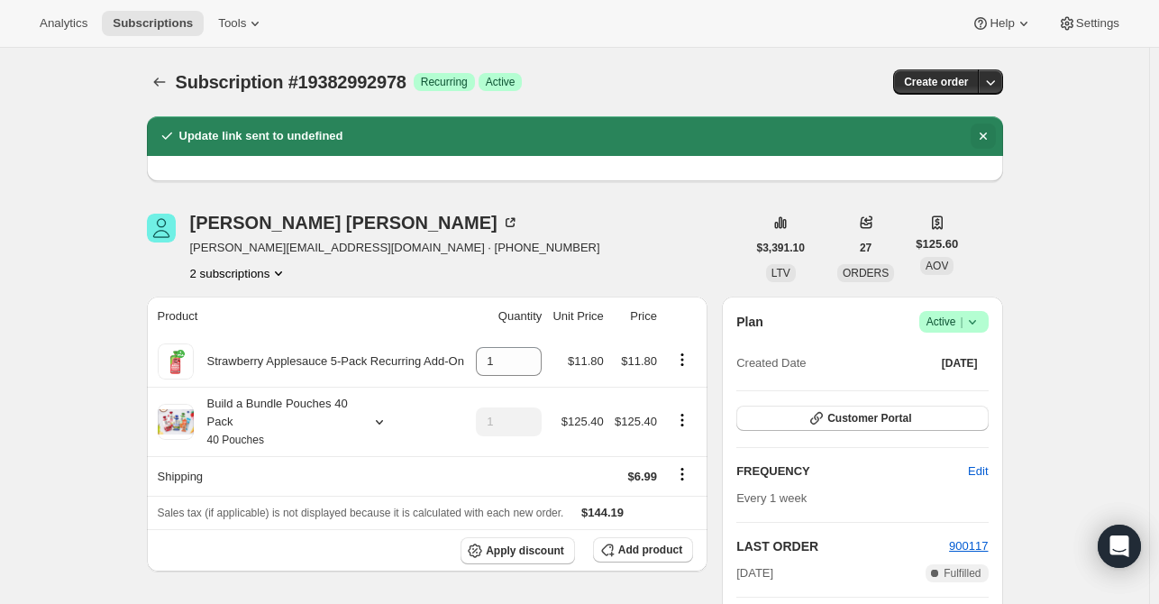
click at [996, 132] on button "Dismiss notification" at bounding box center [983, 135] width 25 height 25
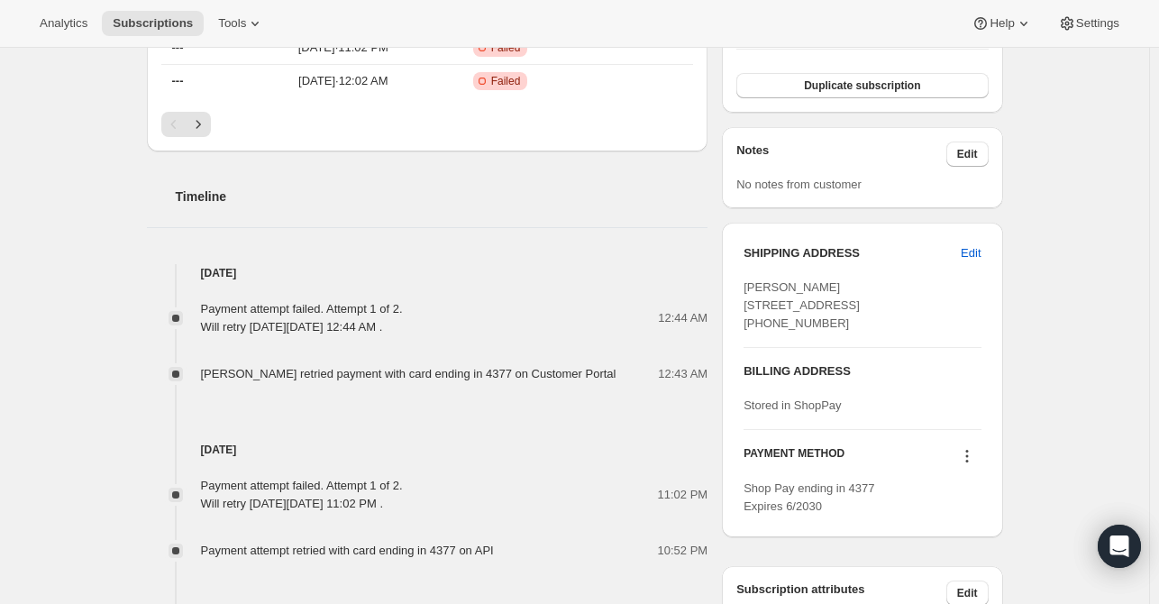
scroll to position [721, 0]
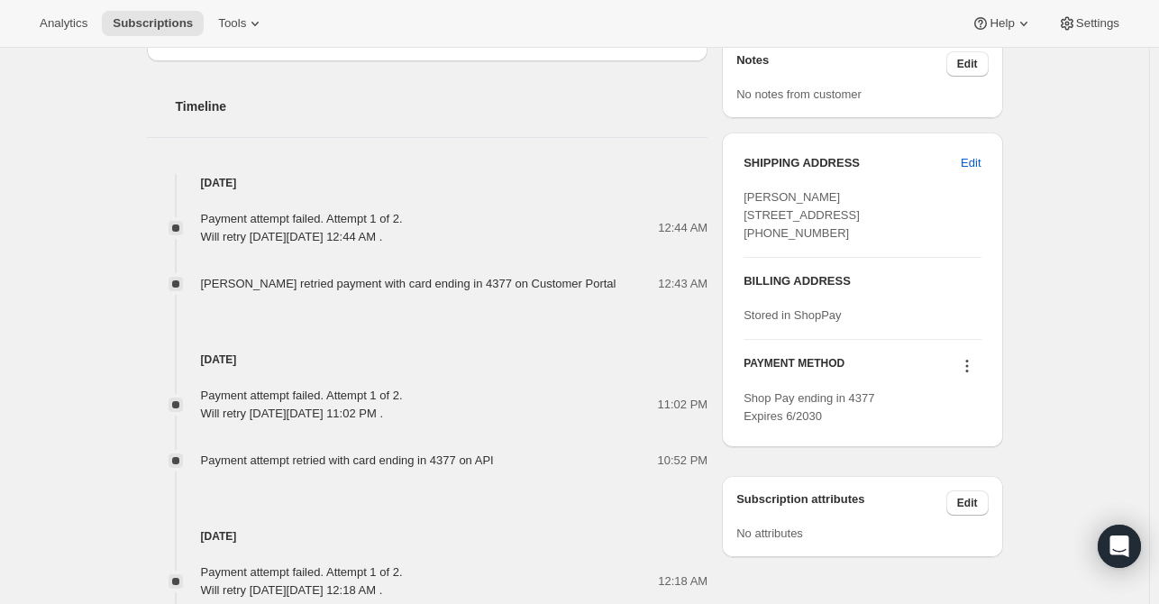
click at [969, 375] on icon at bounding box center [967, 366] width 18 height 18
click at [965, 439] on span "Send link to update card" at bounding box center [971, 434] width 126 height 14
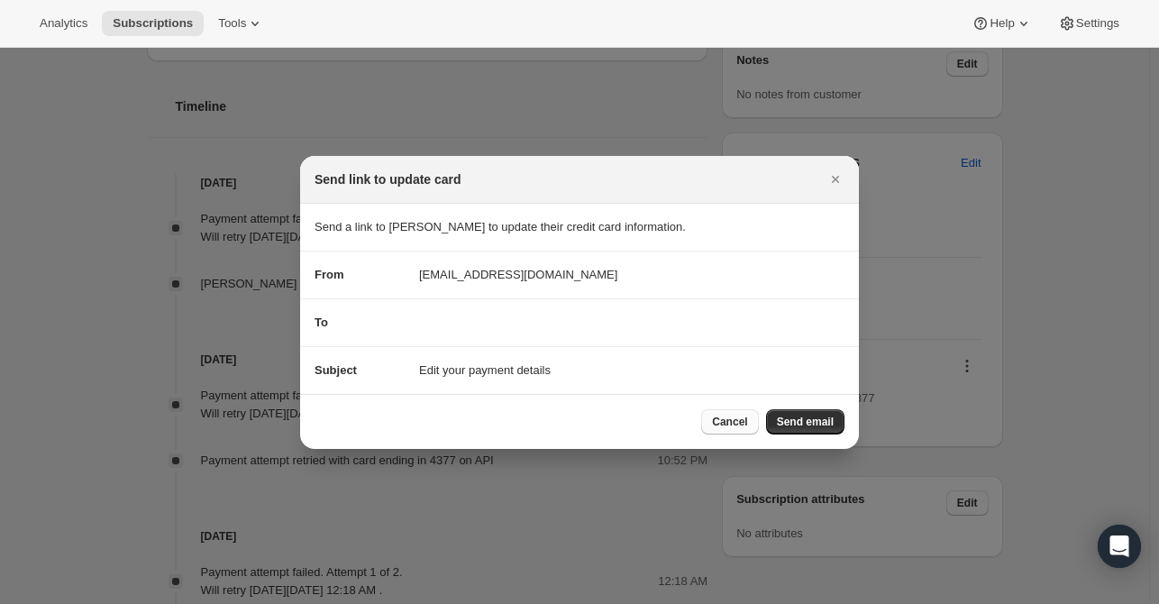
click at [729, 427] on span "Cancel" at bounding box center [729, 422] width 35 height 14
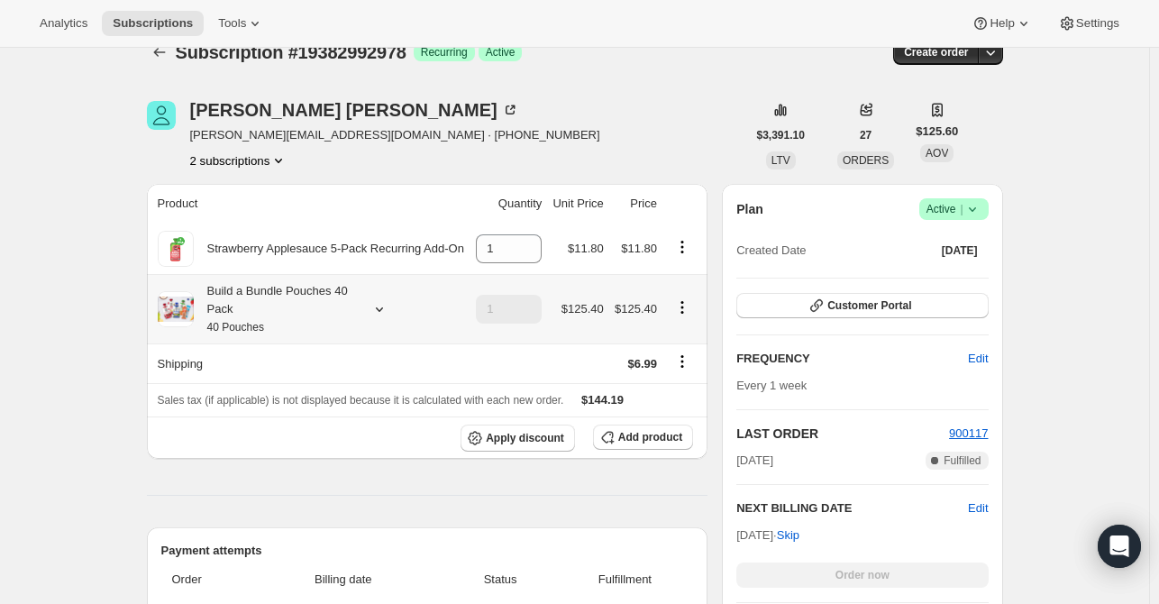
scroll to position [0, 0]
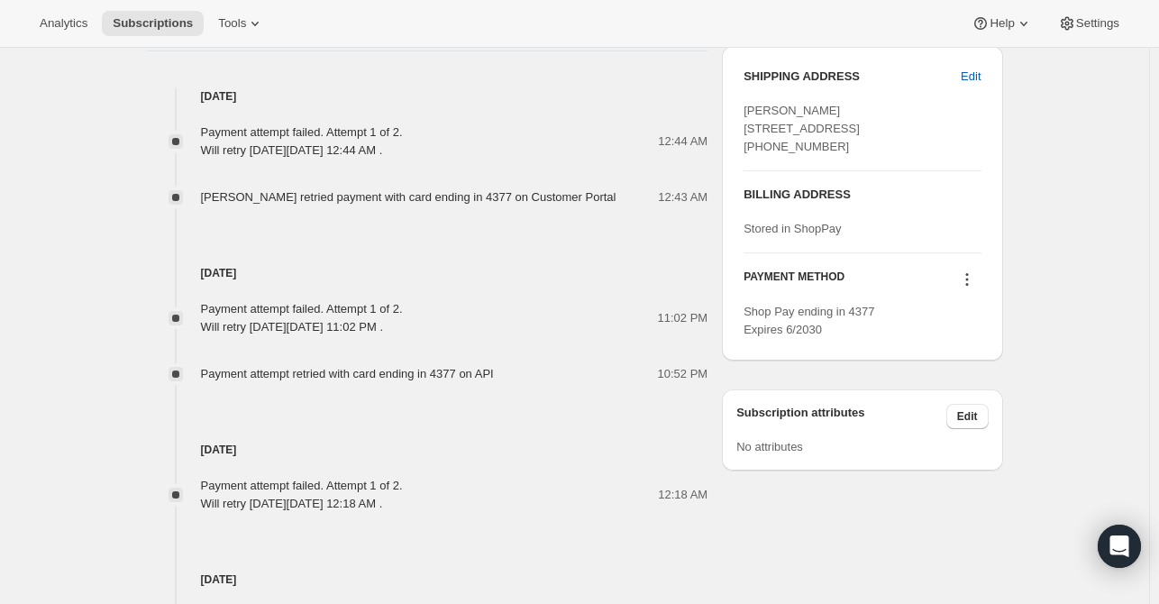
scroll to position [974, 0]
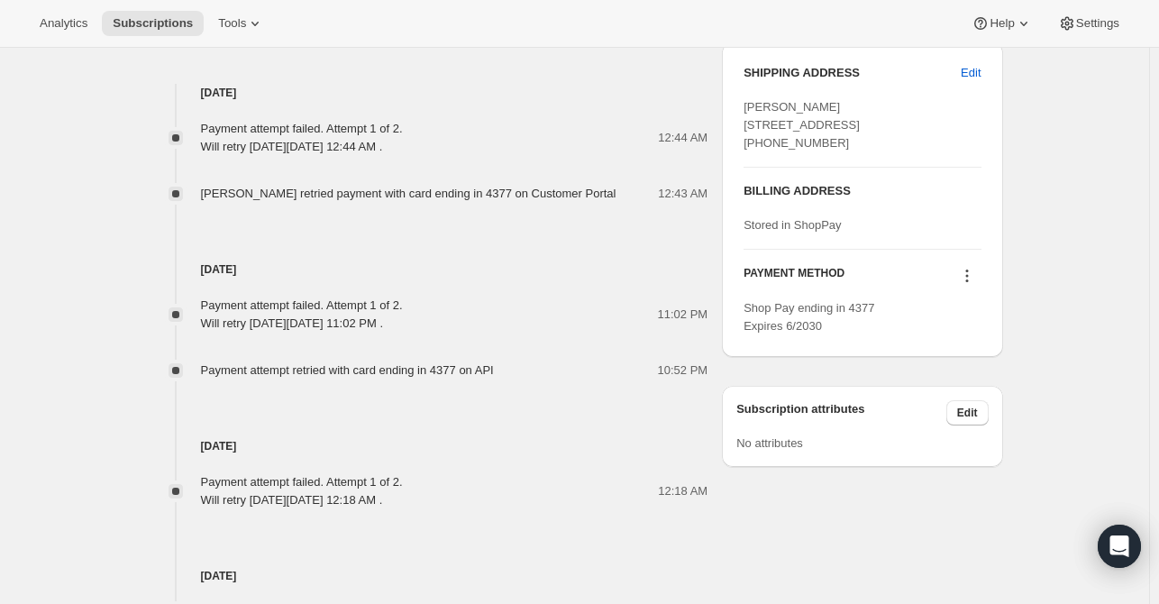
click at [968, 272] on icon at bounding box center [966, 271] width 3 height 3
click at [969, 340] on span "Send link to update card" at bounding box center [971, 344] width 126 height 14
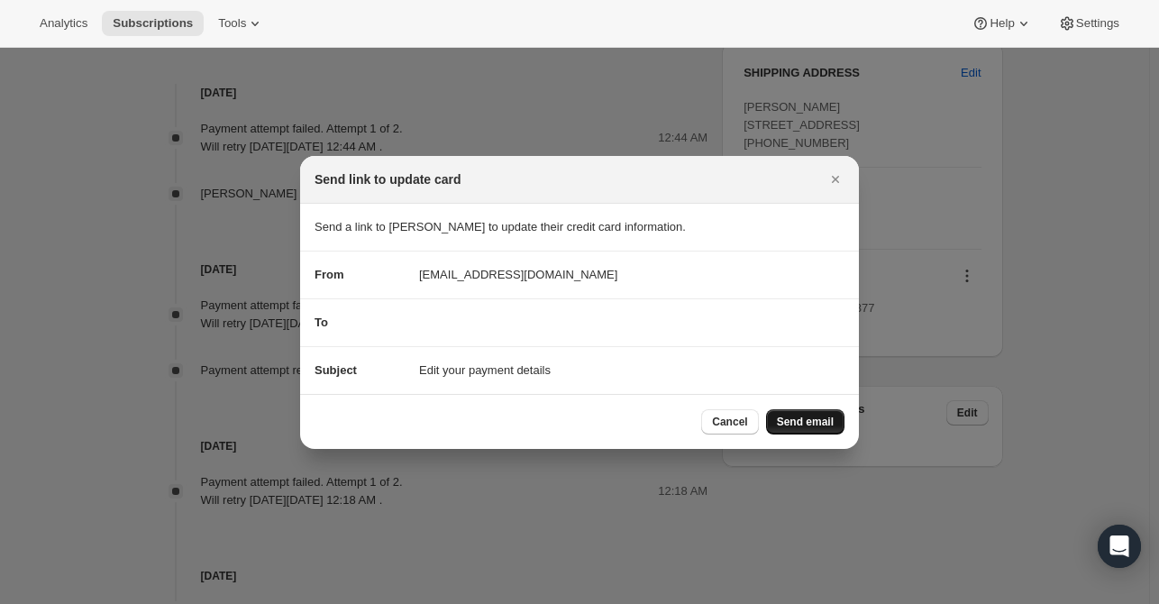
click at [794, 424] on span "Send email" at bounding box center [805, 422] width 57 height 14
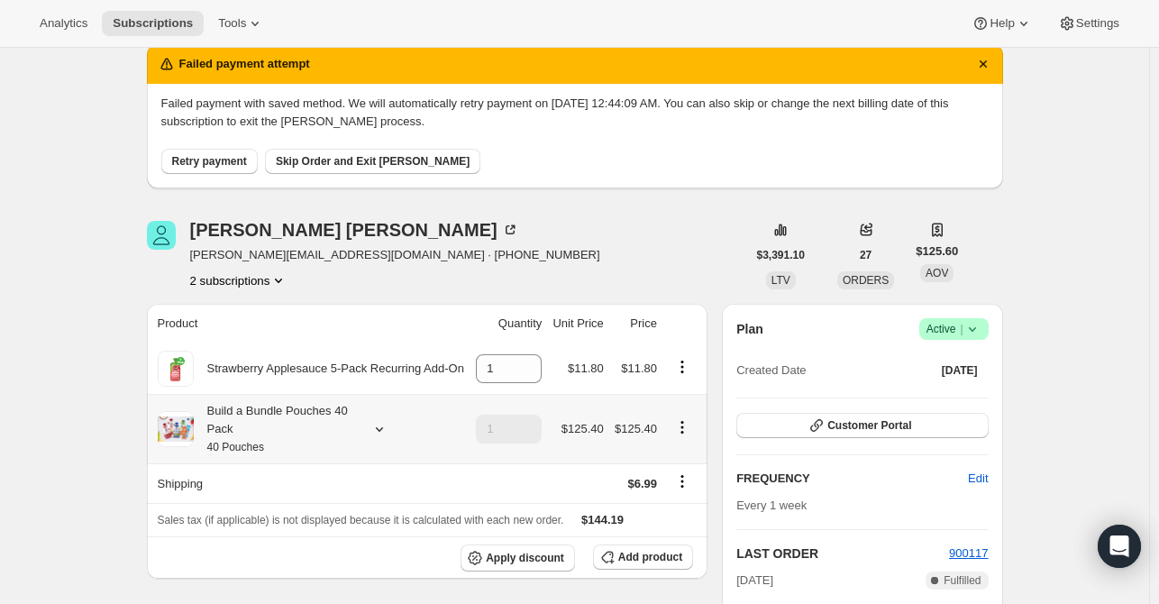
scroll to position [180, 0]
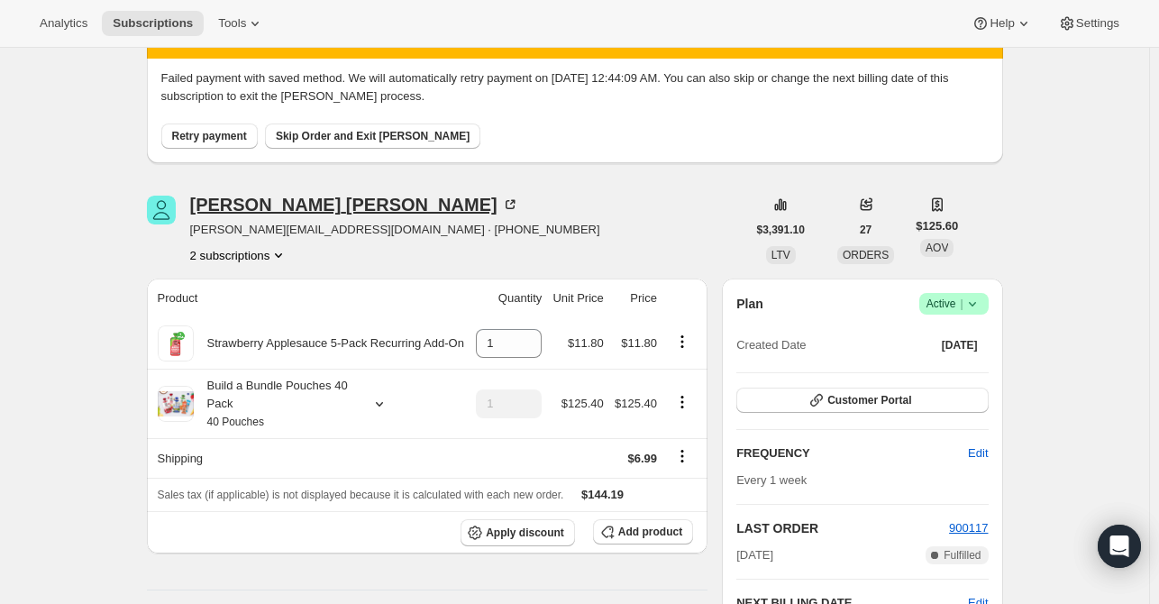
click at [313, 199] on div "Michael Mccaffery" at bounding box center [354, 205] width 329 height 18
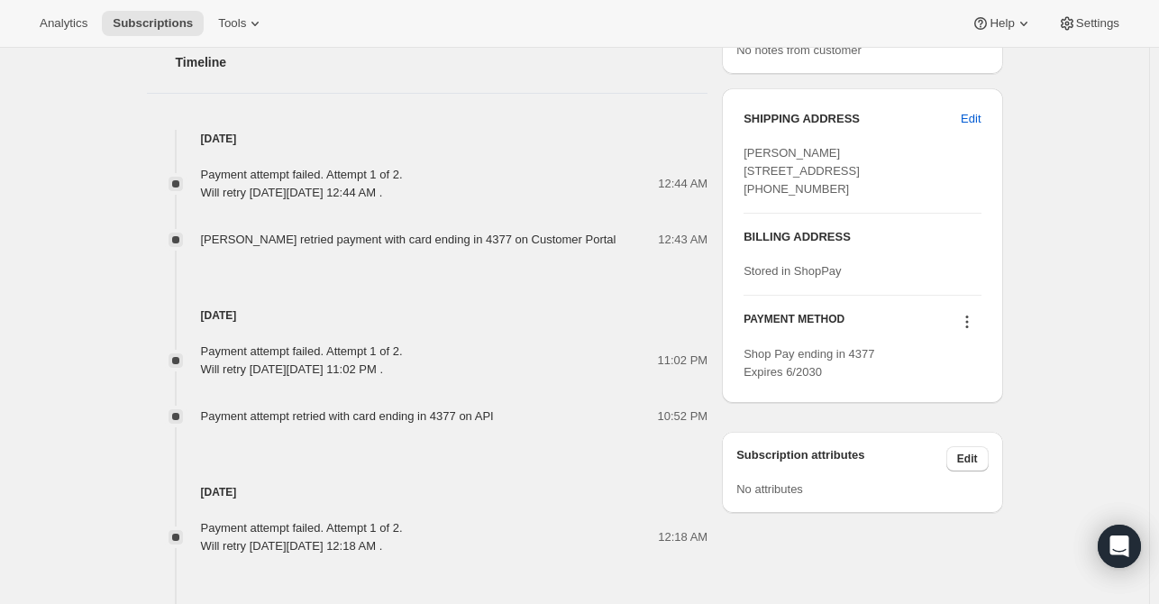
scroll to position [1172, 0]
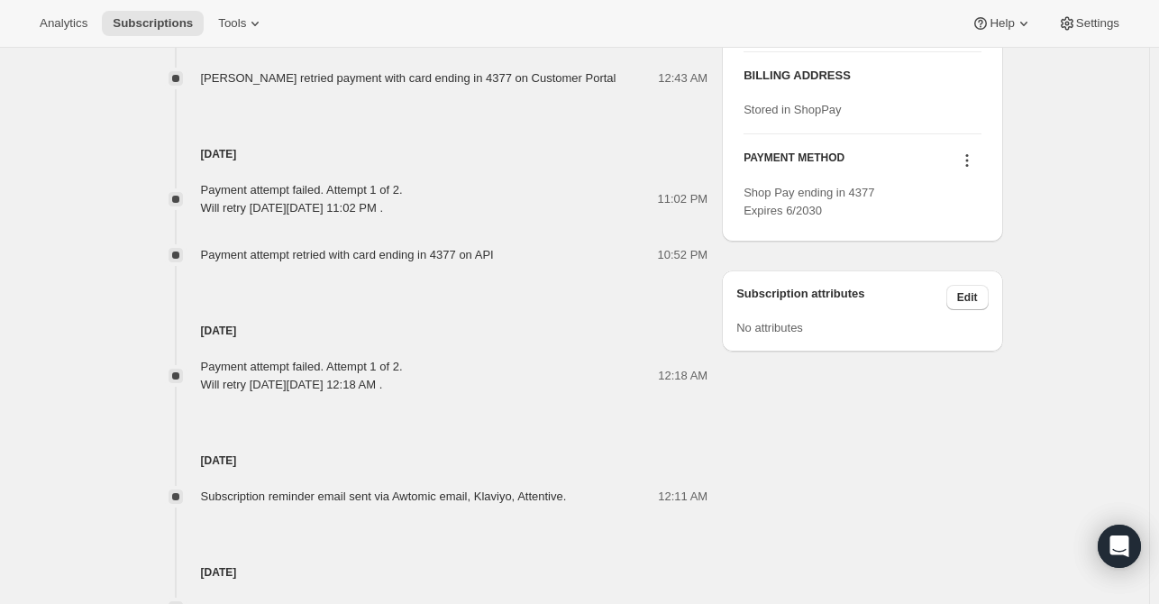
click at [969, 169] on icon at bounding box center [967, 160] width 18 height 18
click at [955, 224] on span "Send link to update card" at bounding box center [971, 229] width 126 height 14
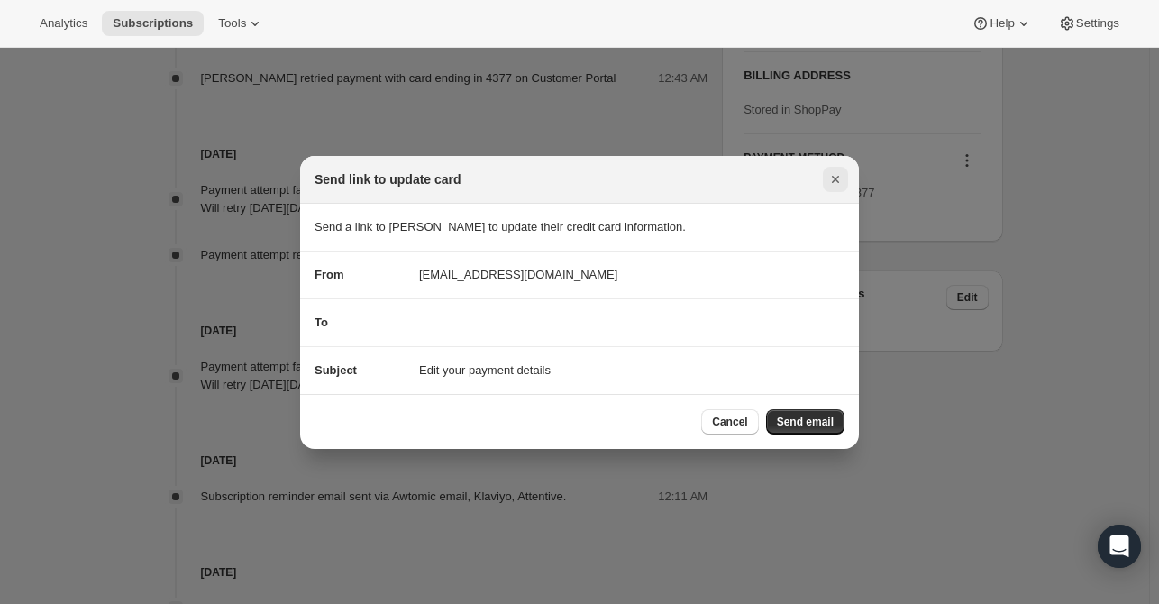
click at [844, 172] on button "Close" at bounding box center [835, 179] width 25 height 25
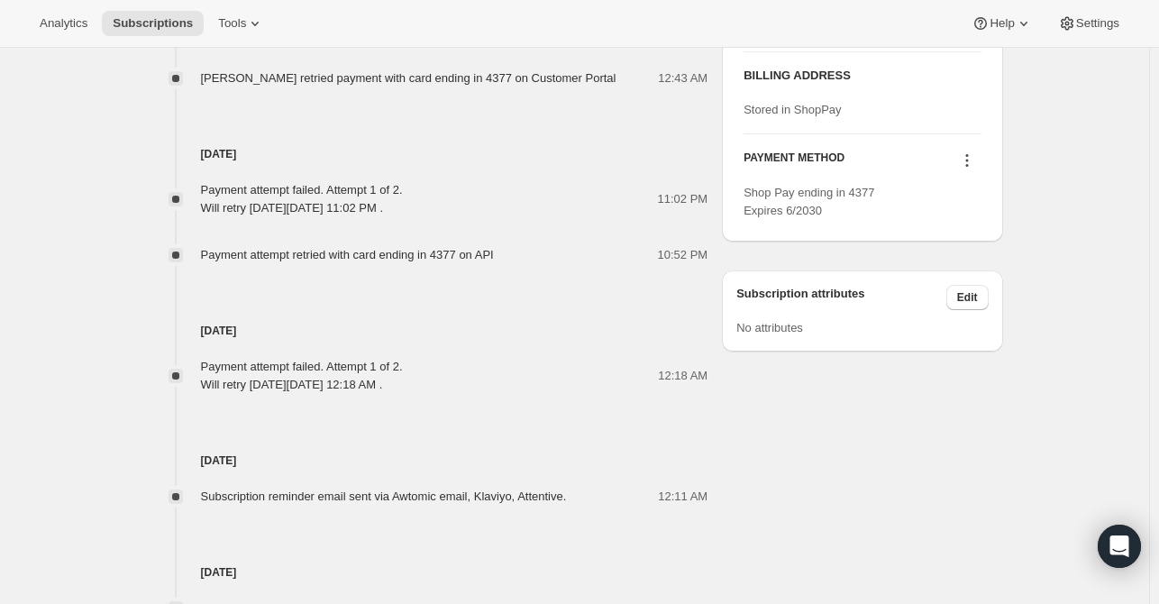
click at [976, 169] on icon at bounding box center [967, 160] width 18 height 18
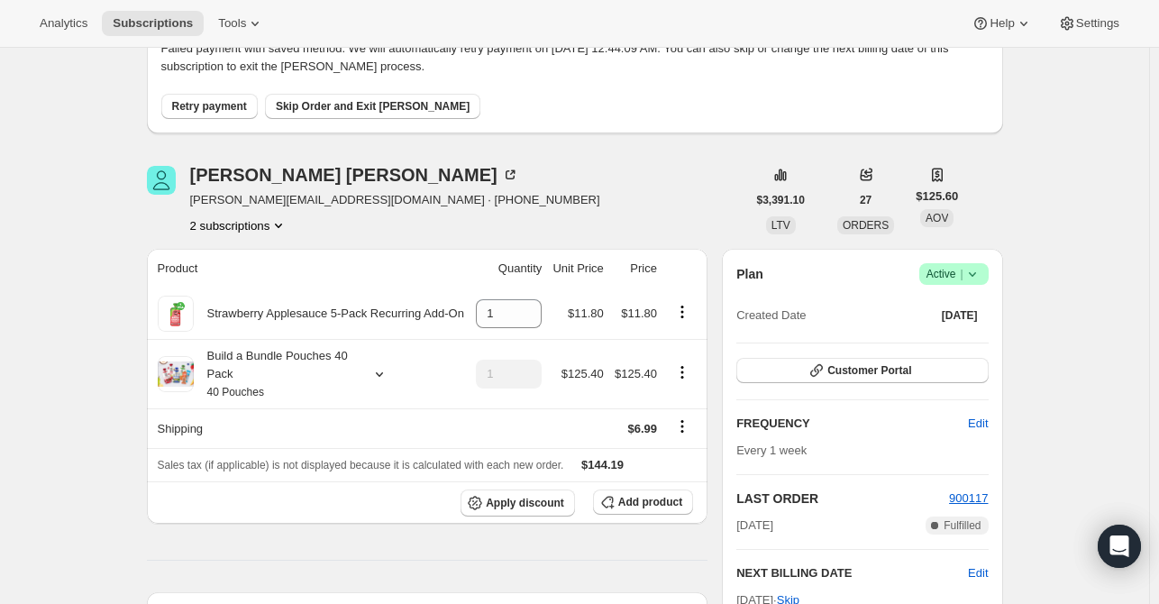
scroll to position [180, 0]
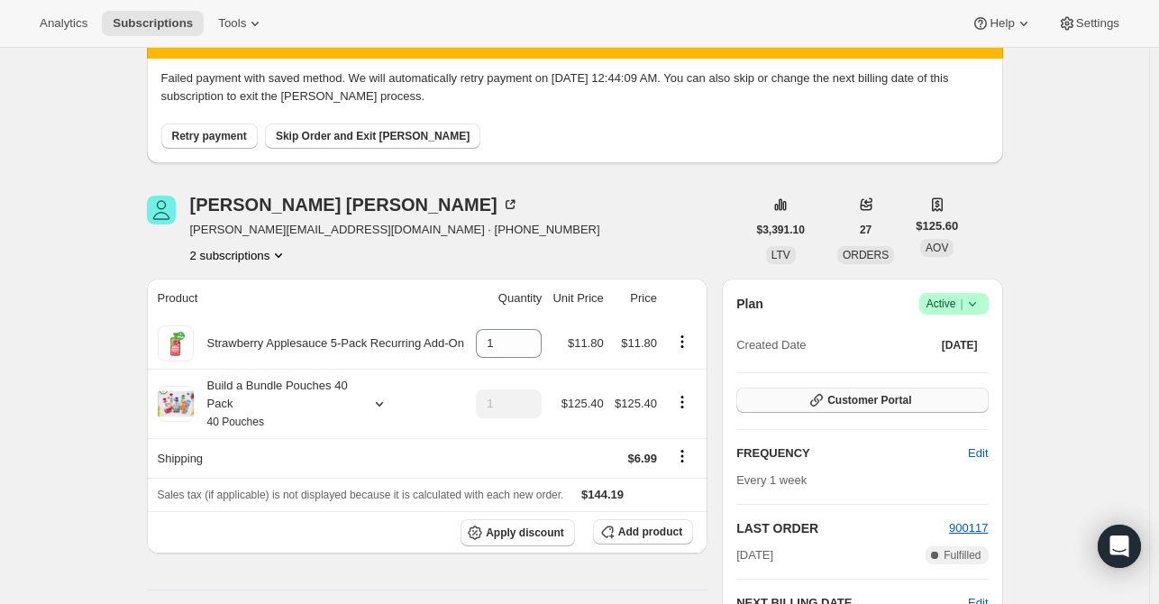
click at [865, 401] on span "Customer Portal" at bounding box center [870, 400] width 84 height 14
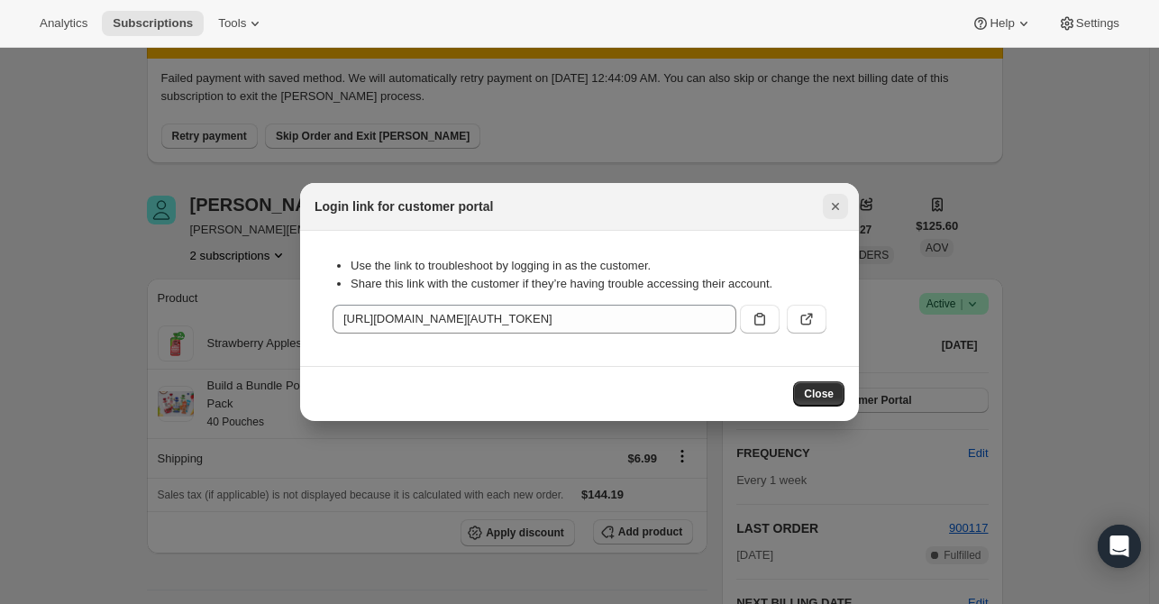
click at [827, 203] on icon "Close" at bounding box center [836, 206] width 18 height 18
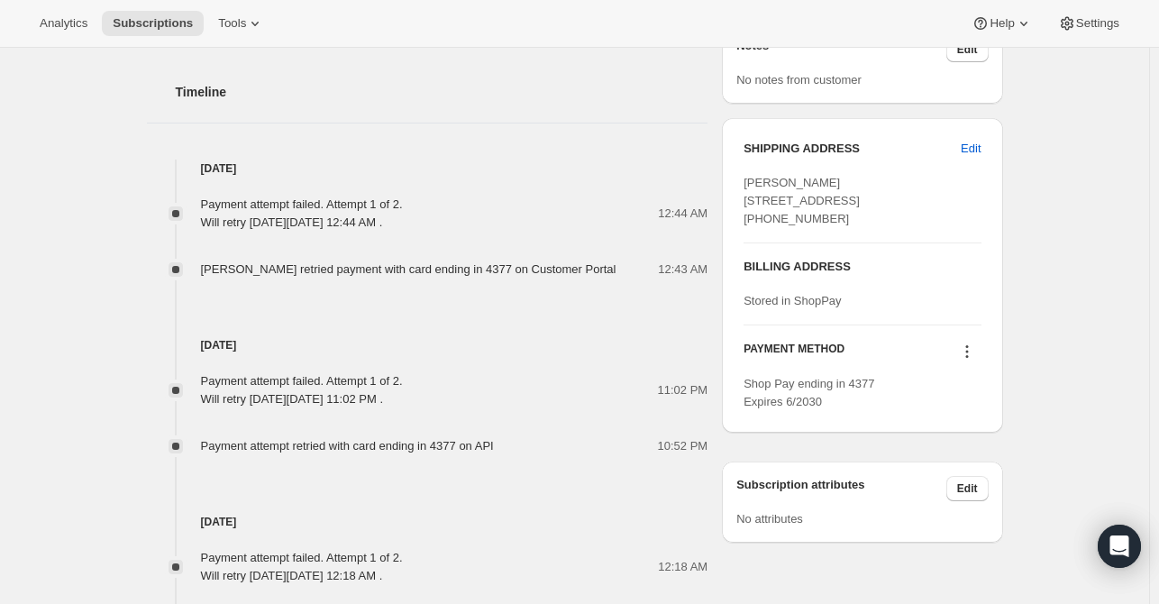
scroll to position [992, 0]
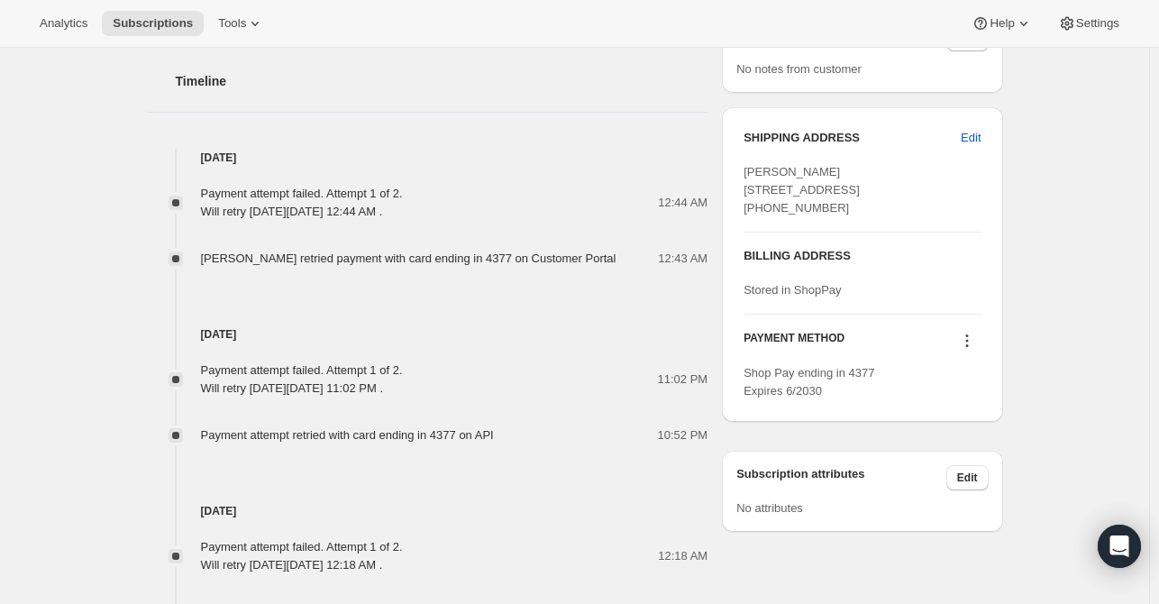
click at [974, 350] on icon at bounding box center [967, 341] width 18 height 18
click at [702, 453] on div "Sep 8, 2025 Payment attempt failed. Attempt 1 of 2. Will retry on Monday, Octob…" at bounding box center [428, 509] width 562 height 130
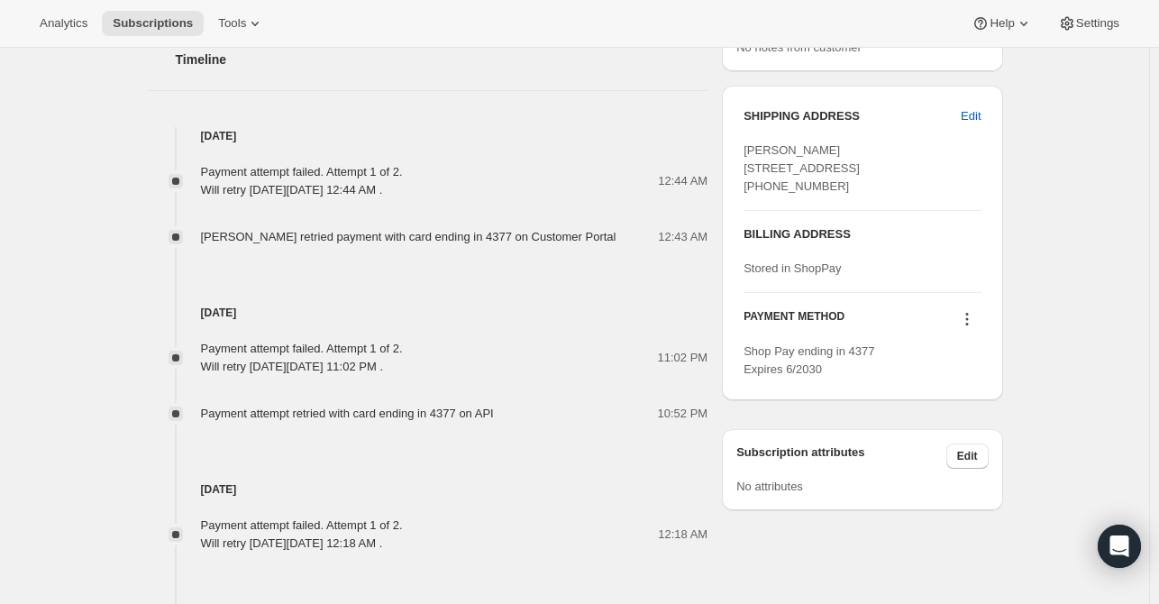
scroll to position [1082, 0]
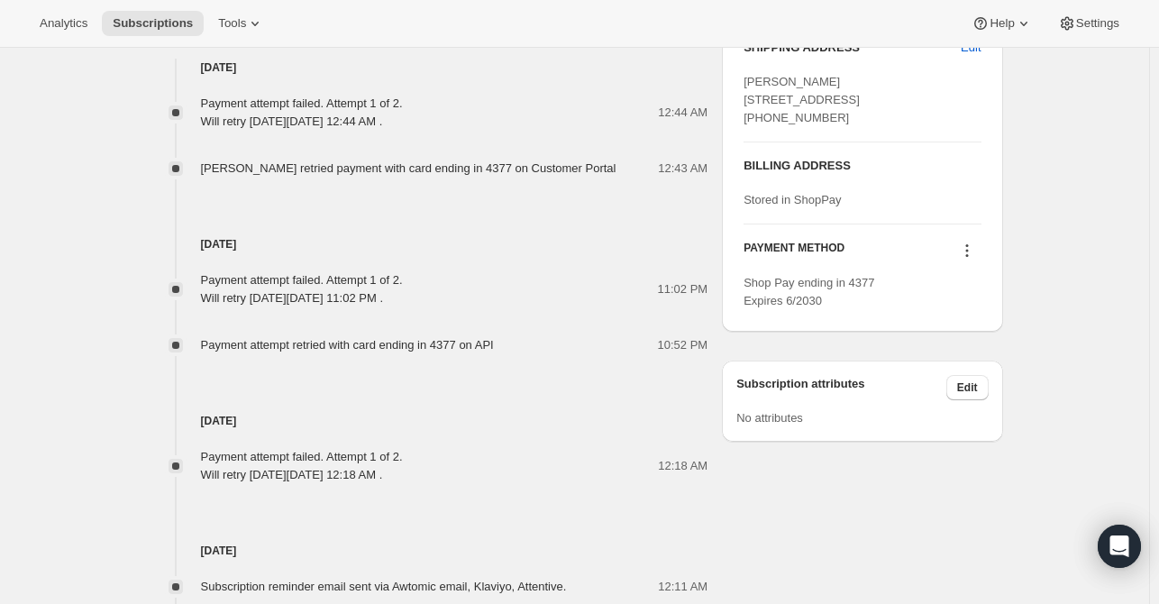
click at [972, 260] on icon at bounding box center [967, 251] width 18 height 18
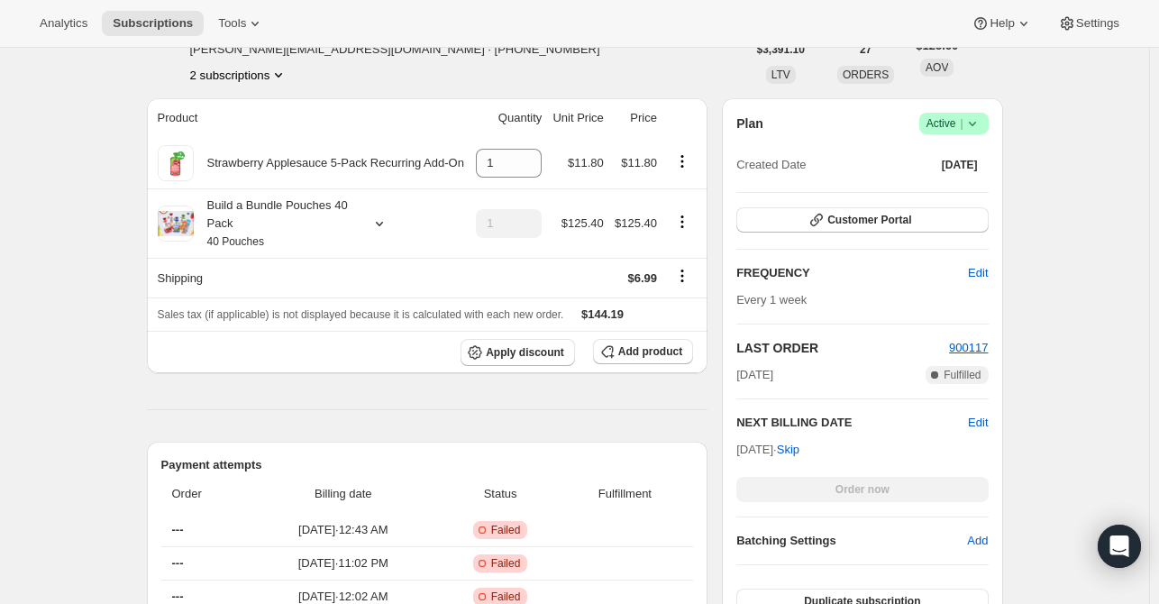
scroll to position [270, 0]
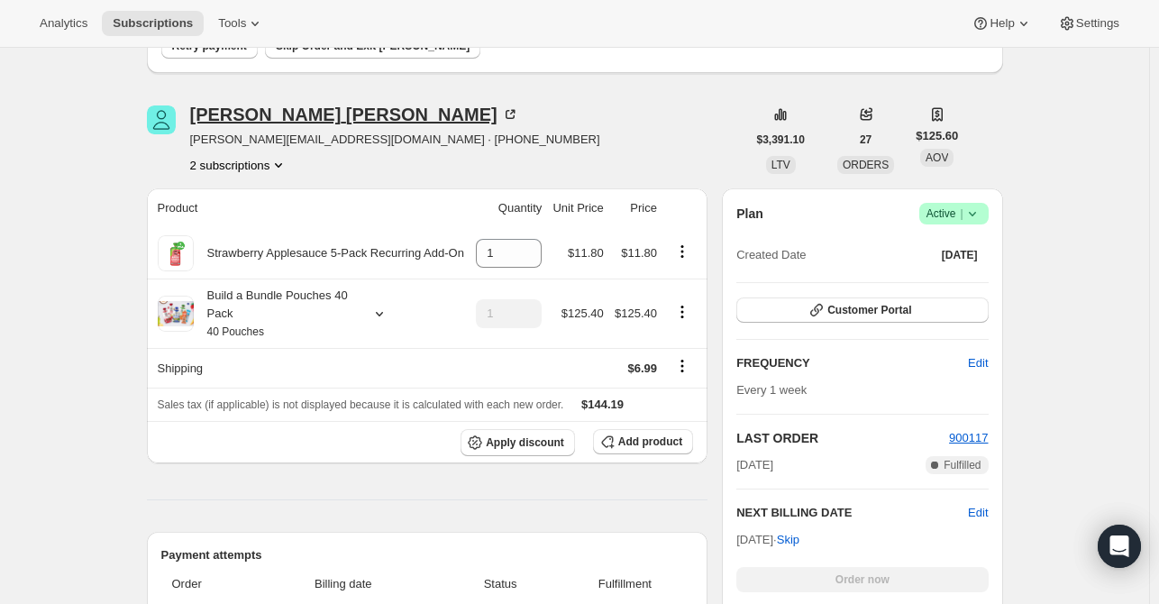
click at [230, 114] on div "Michael Mccaffery" at bounding box center [354, 114] width 329 height 18
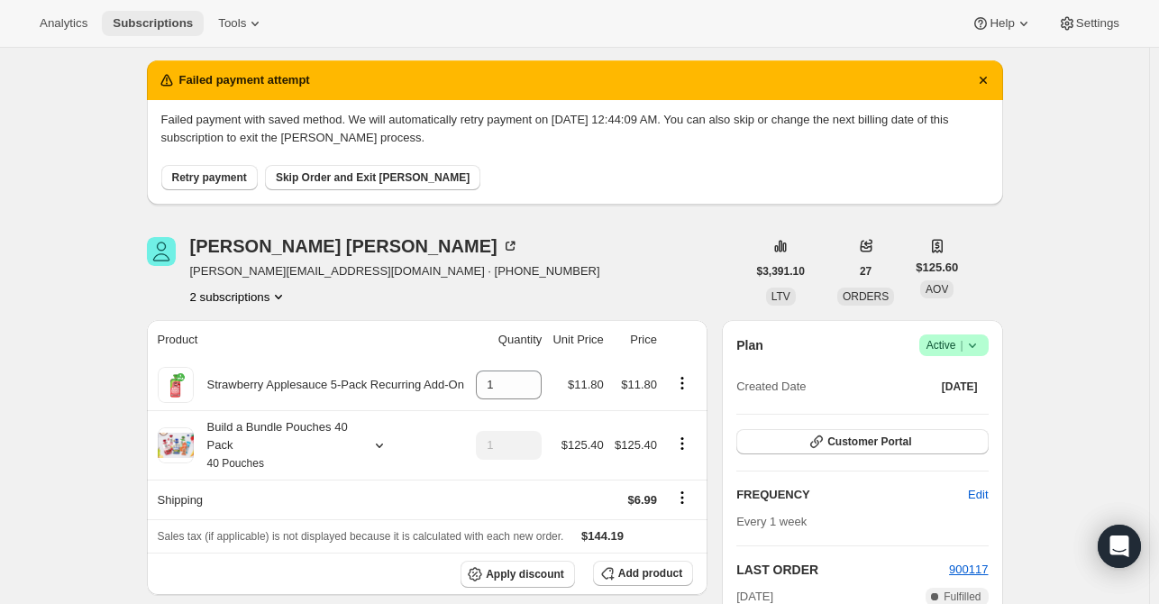
scroll to position [0, 0]
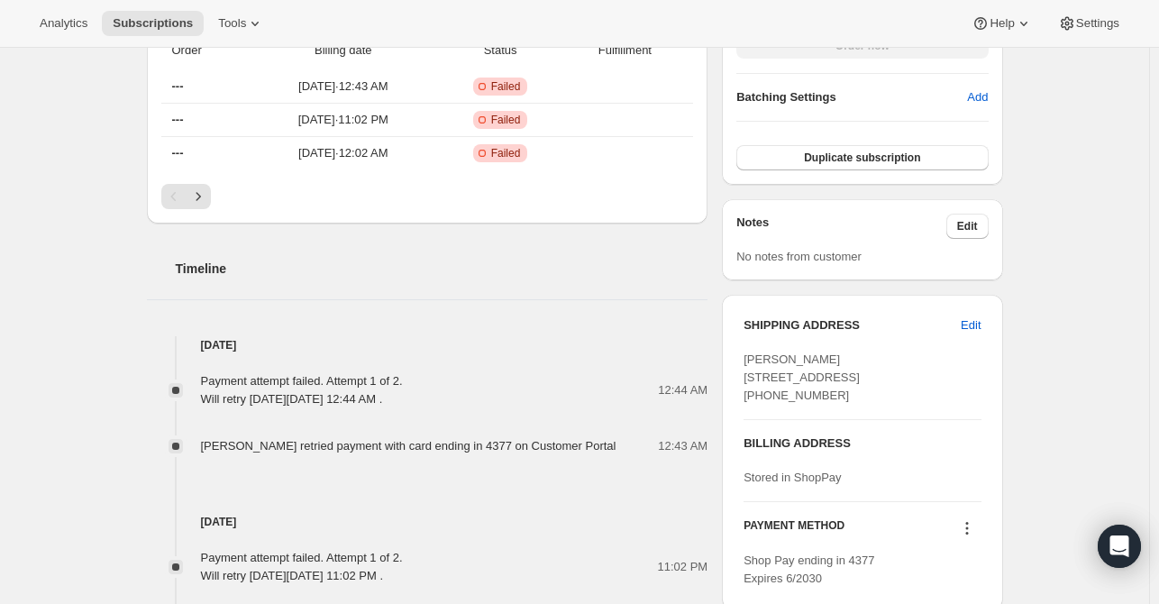
scroll to position [901, 0]
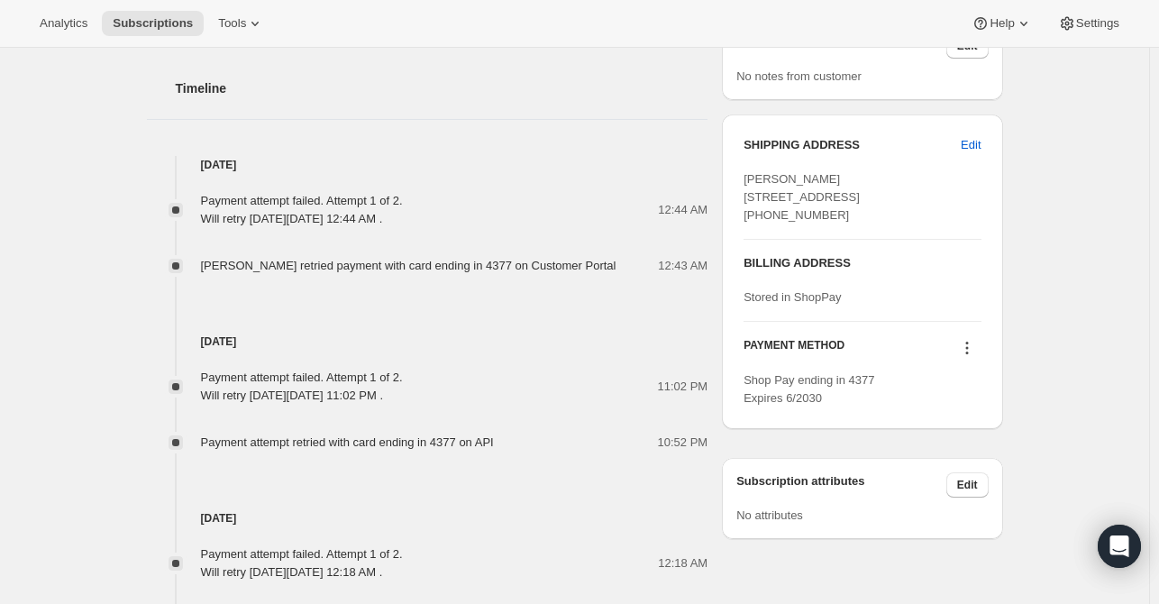
click at [974, 357] on icon at bounding box center [967, 348] width 18 height 18
click at [968, 418] on span "Send link to update card" at bounding box center [971, 416] width 126 height 14
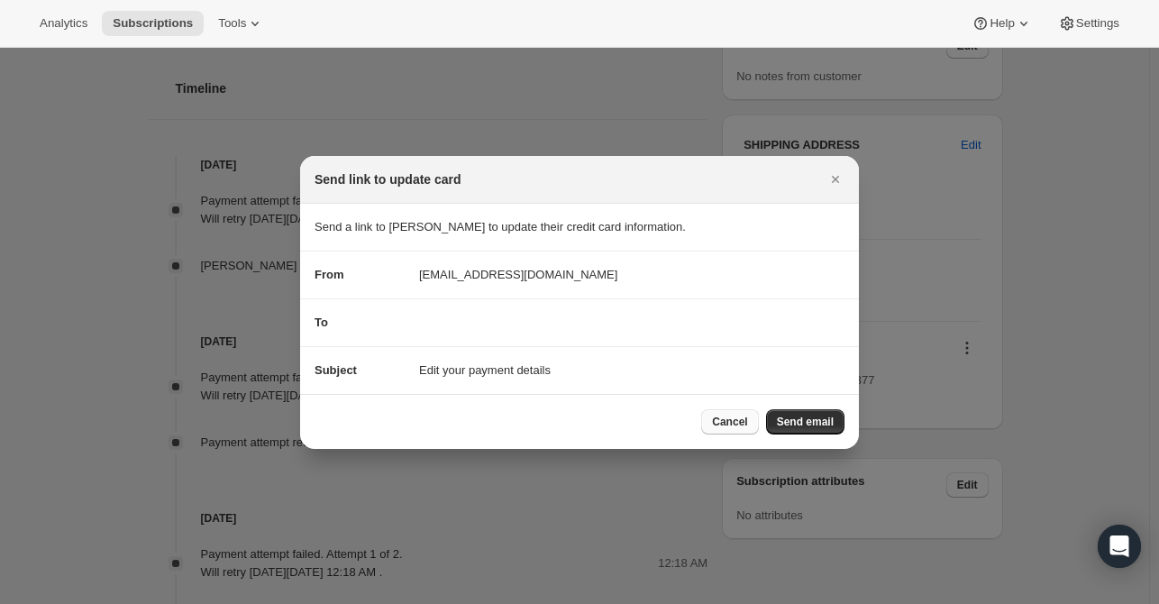
click at [716, 413] on button "Cancel" at bounding box center [729, 421] width 57 height 25
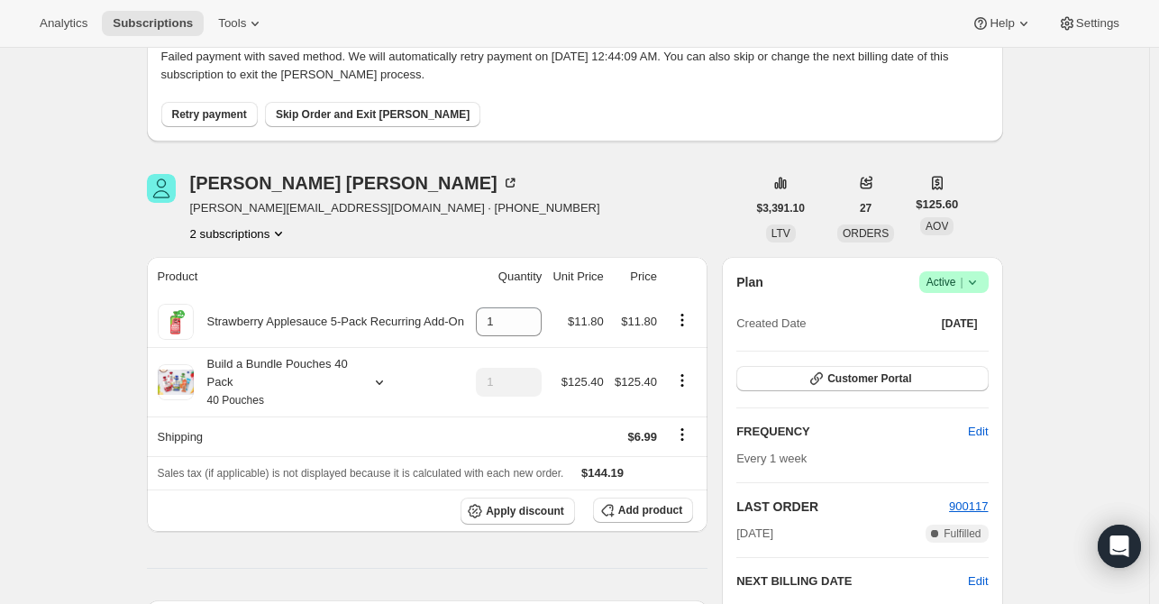
scroll to position [90, 0]
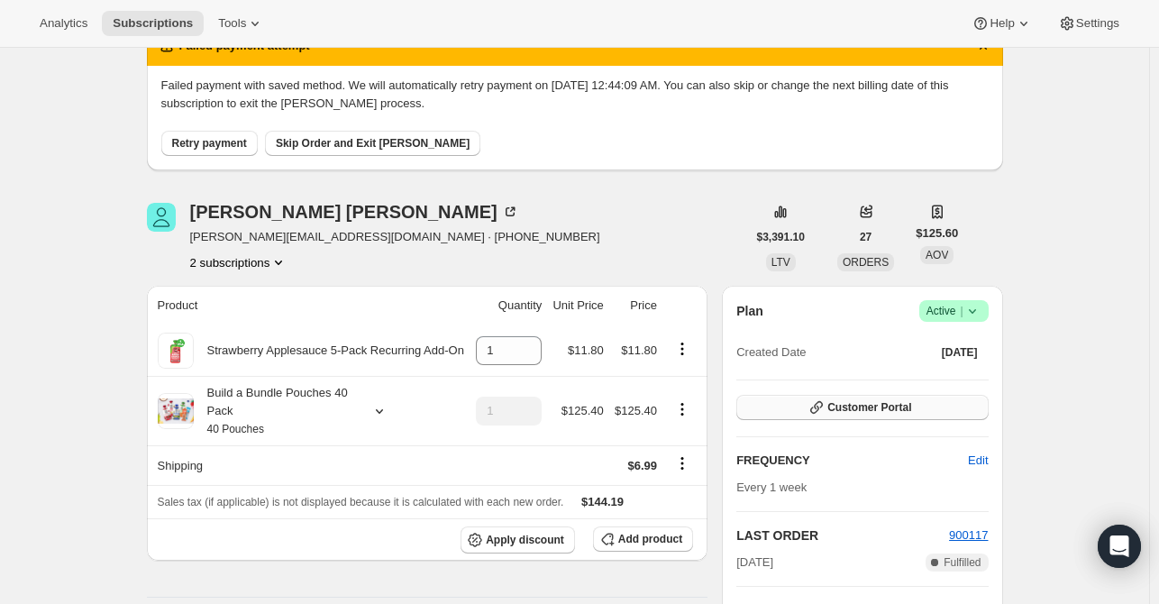
click at [846, 409] on span "Customer Portal" at bounding box center [870, 407] width 84 height 14
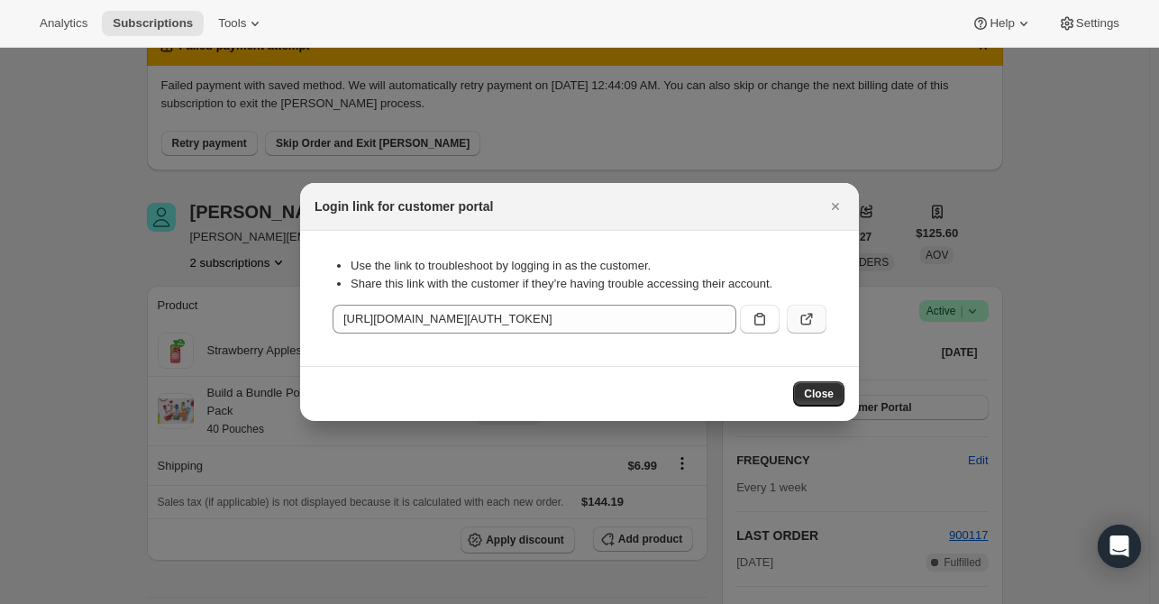
click at [817, 319] on button ":rc2:" at bounding box center [807, 319] width 40 height 29
click at [829, 207] on icon "Close" at bounding box center [836, 206] width 18 height 18
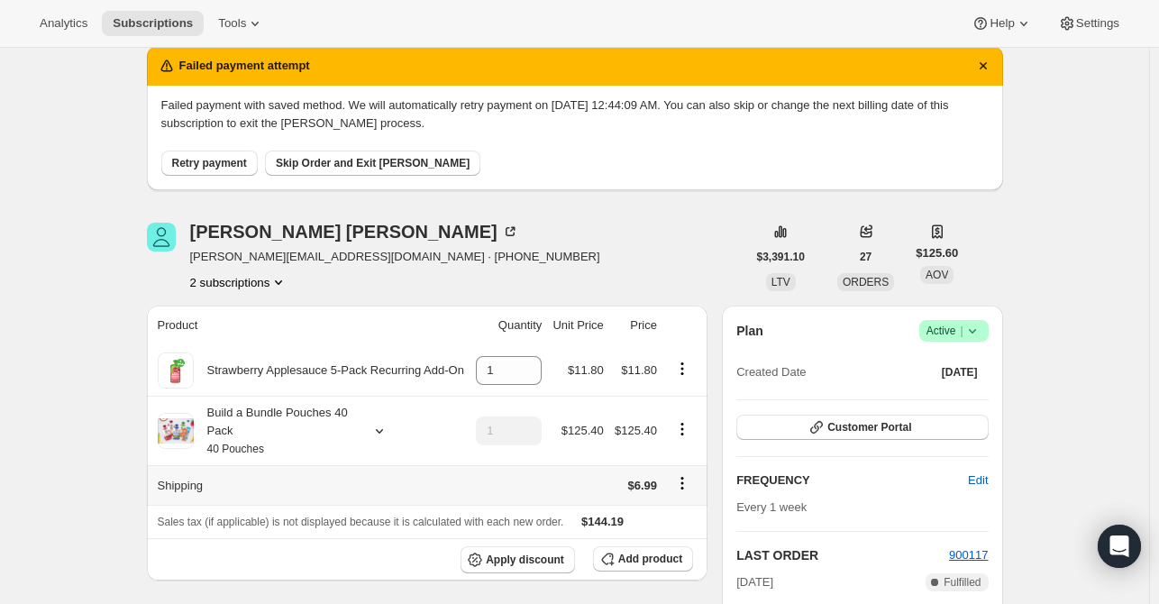
scroll to position [0, 0]
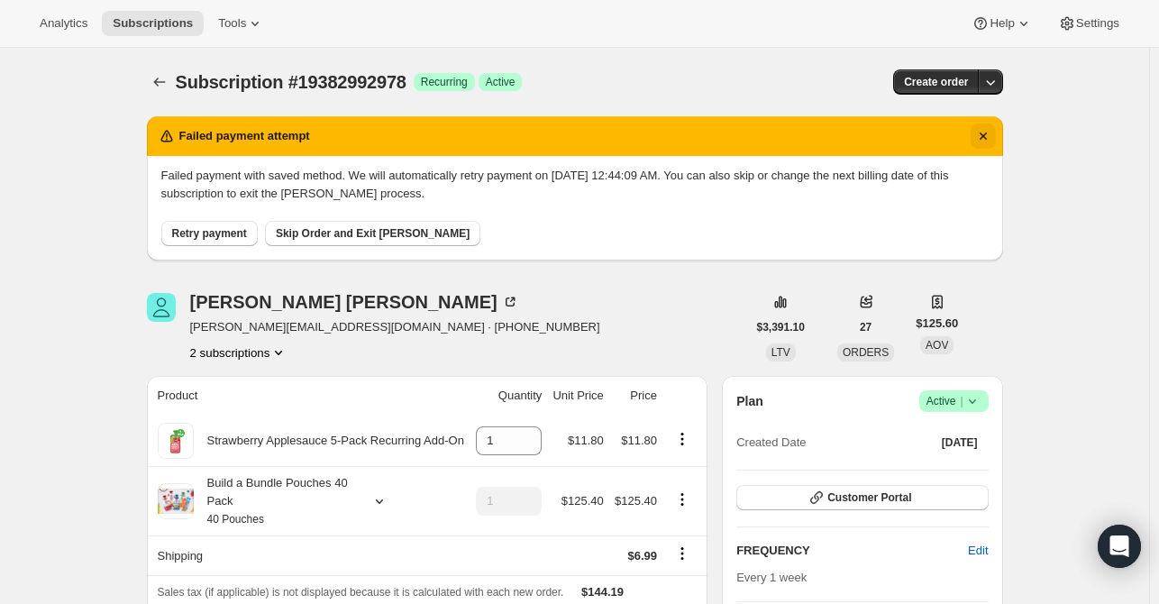
click at [984, 134] on icon "Dismiss notification" at bounding box center [983, 136] width 18 height 18
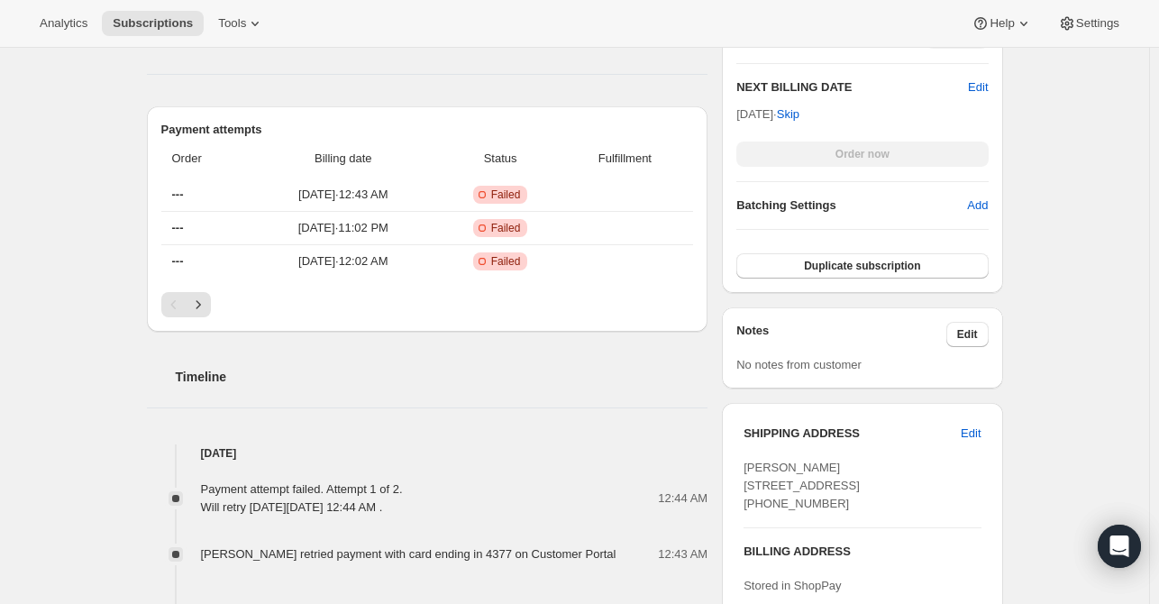
scroll to position [180, 0]
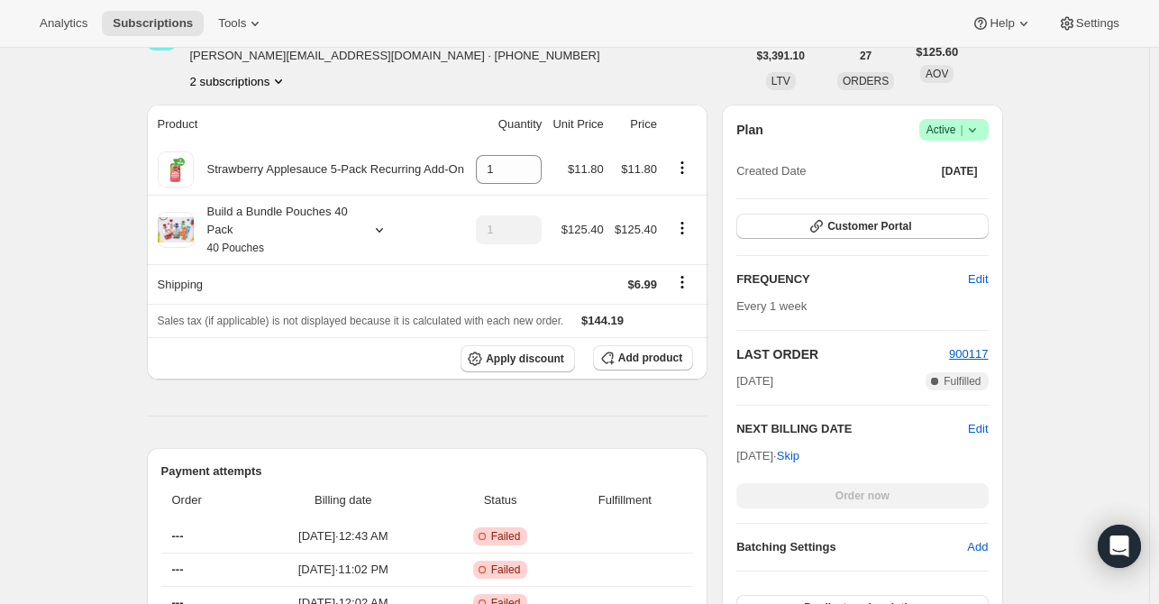
scroll to position [180, 0]
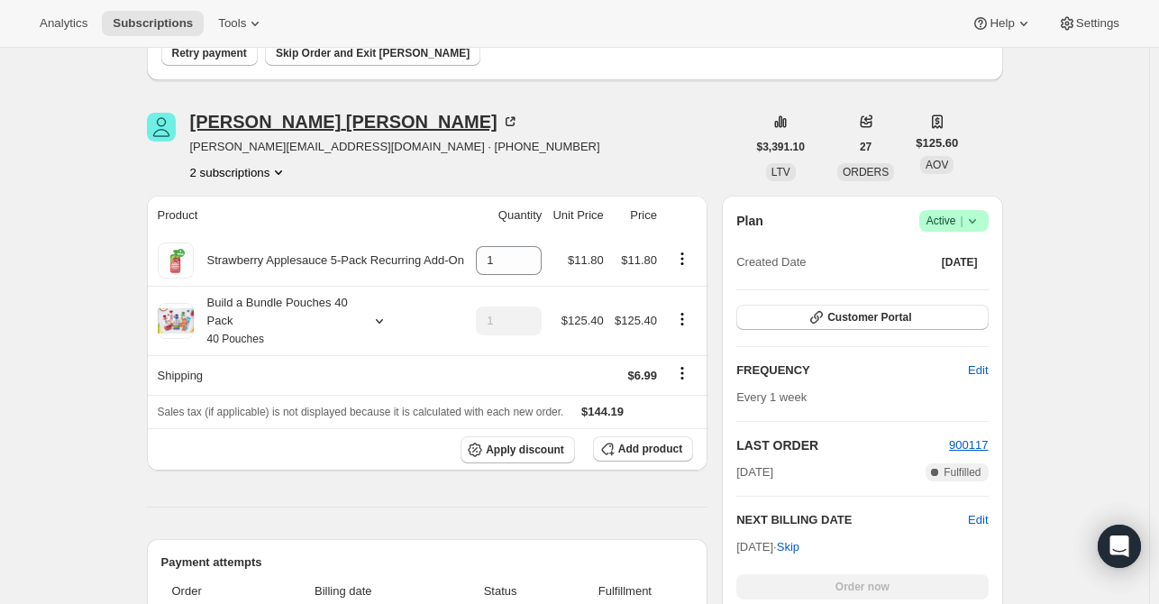
click at [233, 124] on div "Michael Mccaffery" at bounding box center [354, 122] width 329 height 18
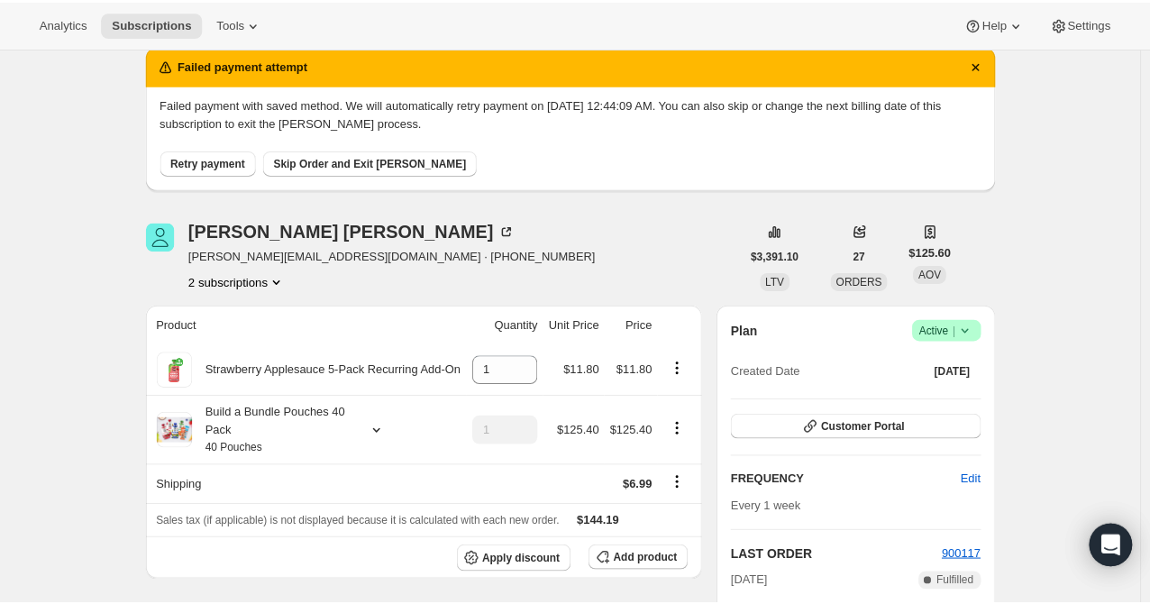
scroll to position [0, 0]
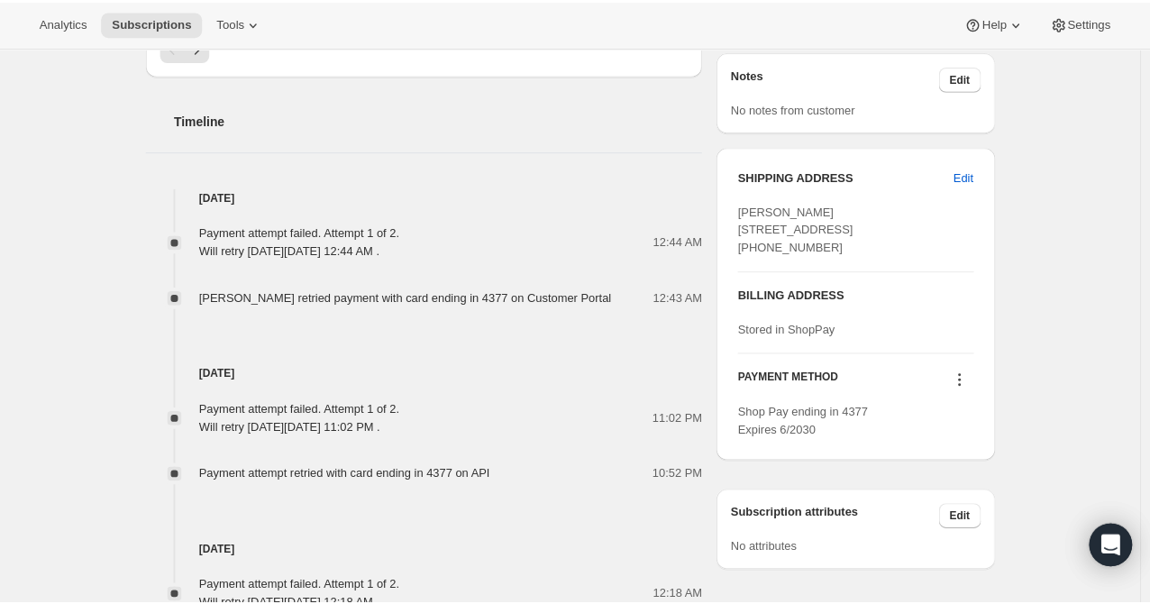
scroll to position [901, 0]
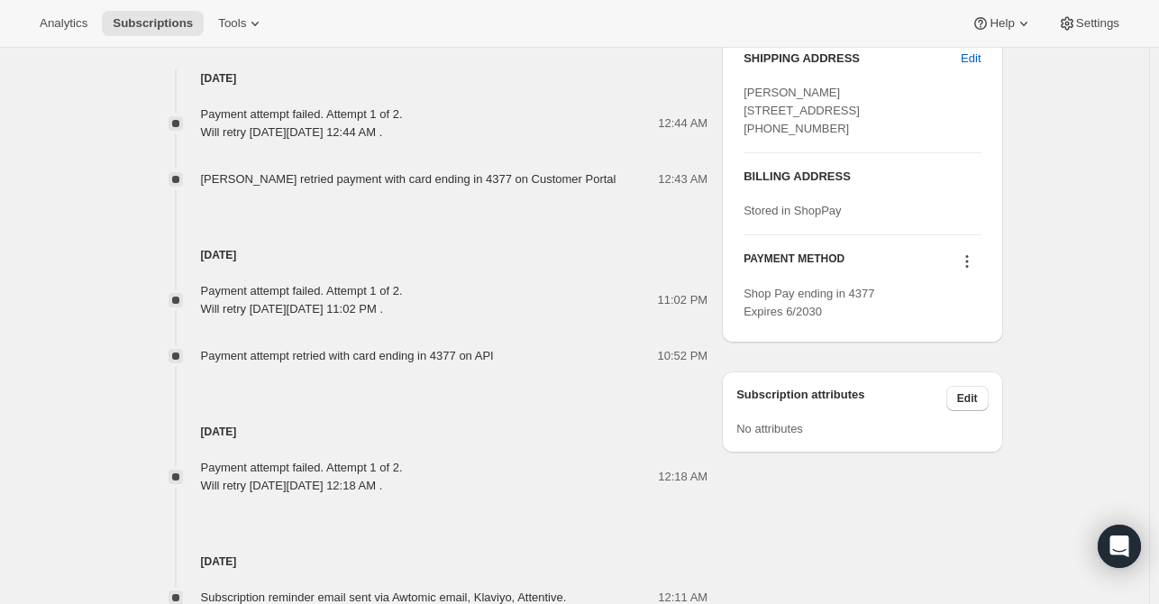
scroll to position [992, 0]
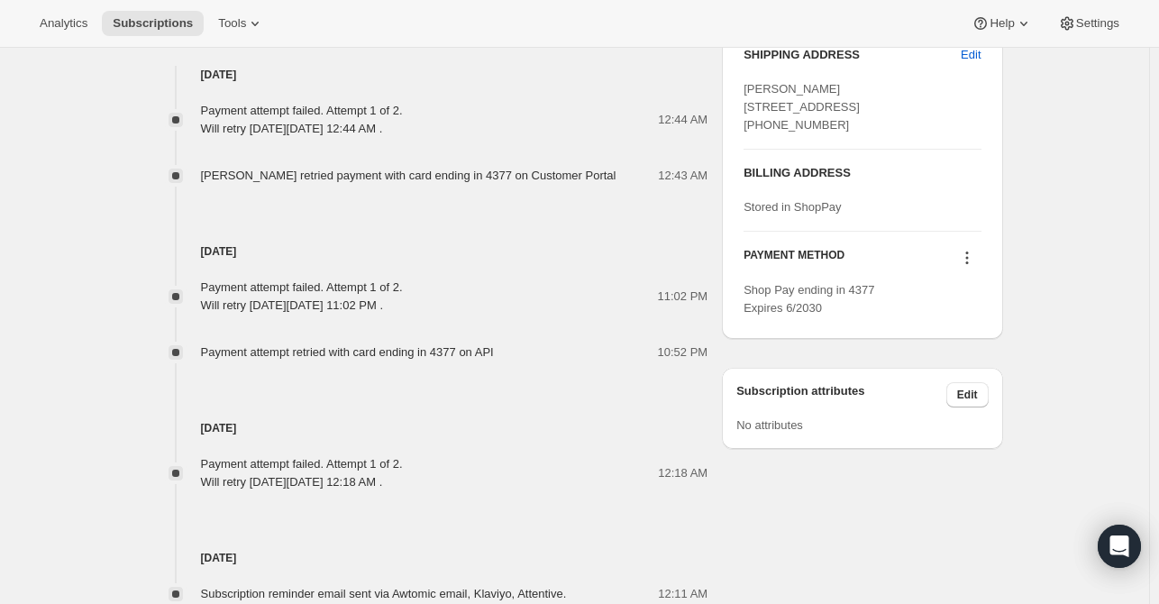
click at [974, 267] on icon at bounding box center [967, 258] width 18 height 18
click at [978, 362] on span "Select payment method" at bounding box center [969, 357] width 123 height 14
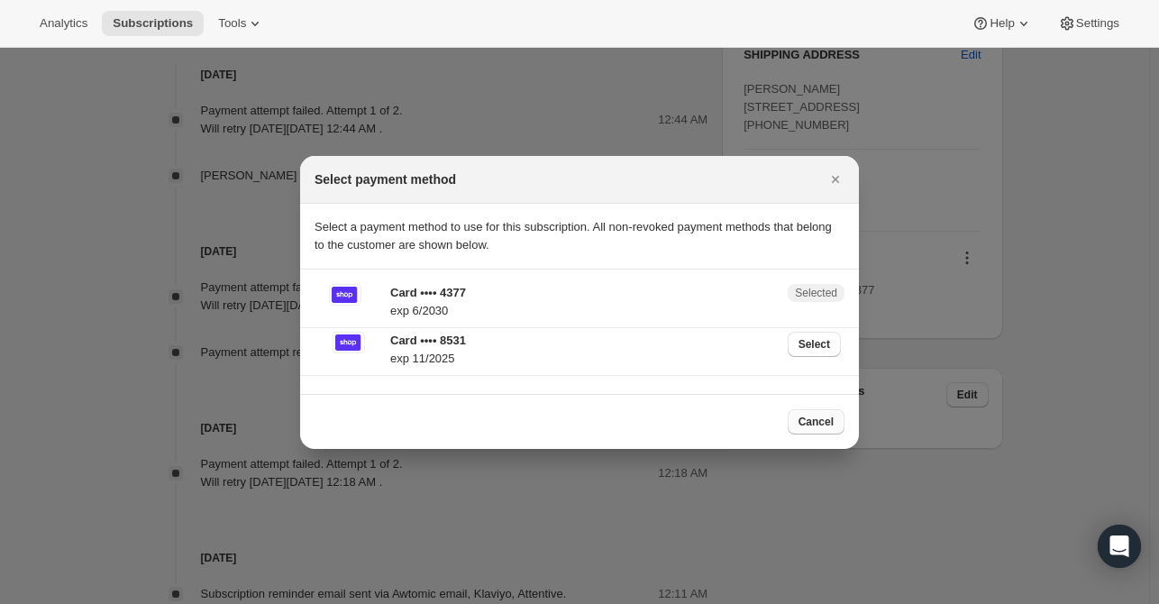
click at [810, 427] on span "Cancel" at bounding box center [816, 422] width 35 height 14
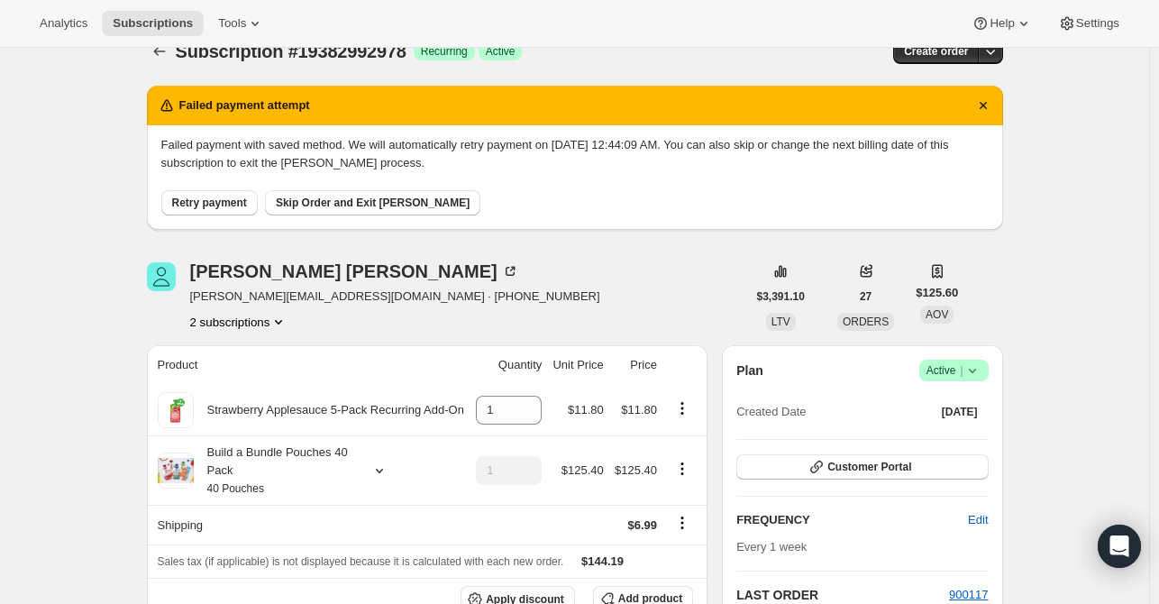
scroll to position [0, 0]
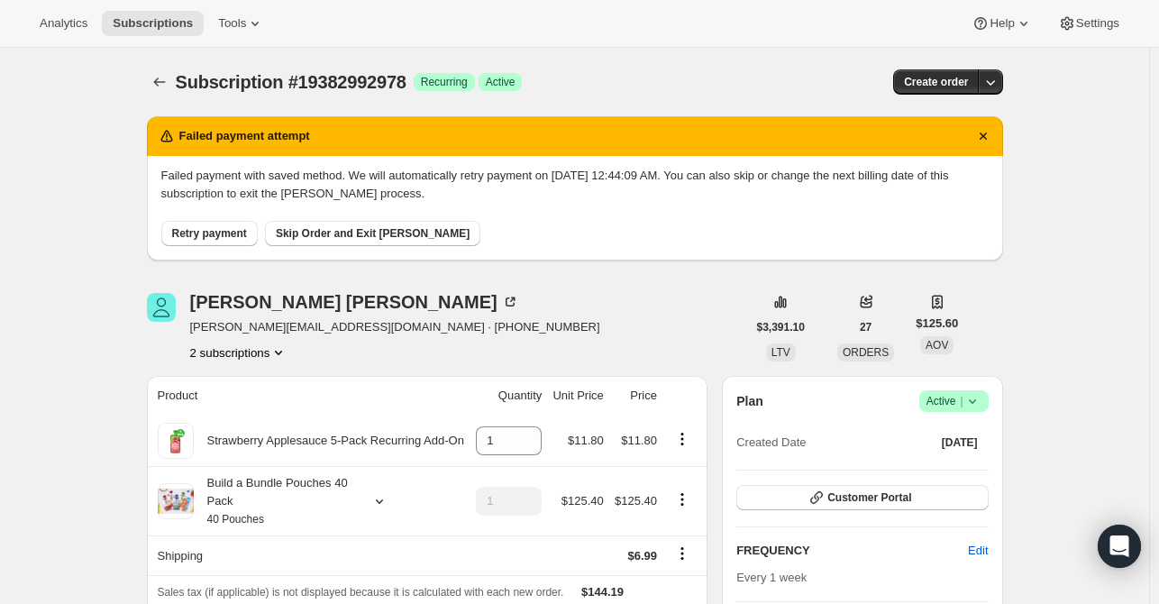
click at [992, 131] on icon "Dismiss notification" at bounding box center [983, 136] width 18 height 18
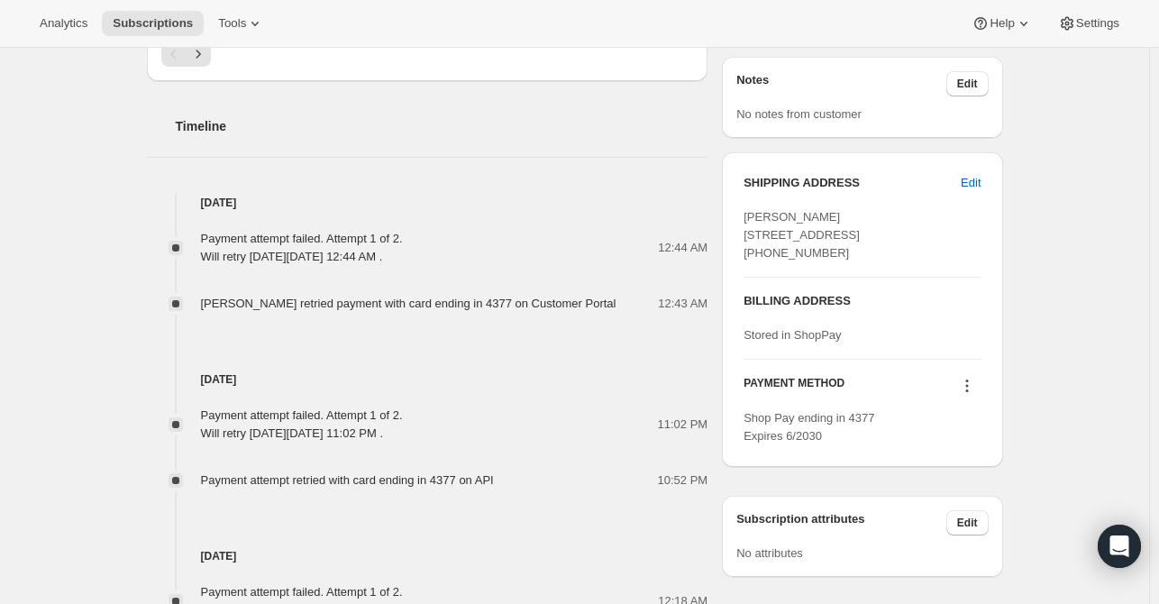
scroll to position [721, 0]
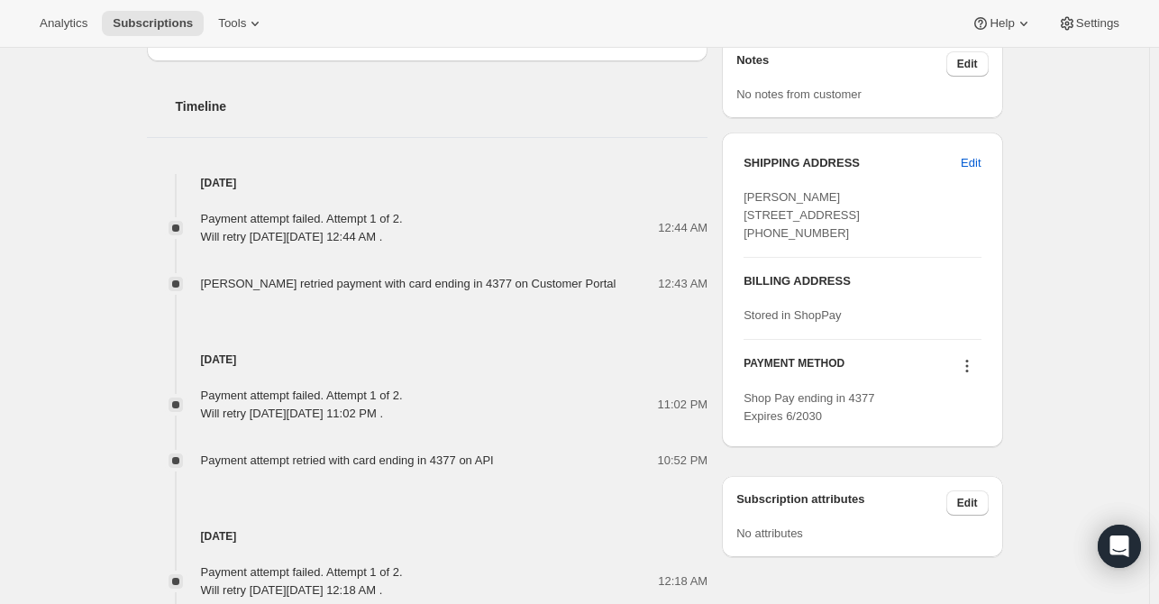
click at [972, 375] on icon at bounding box center [967, 366] width 18 height 18
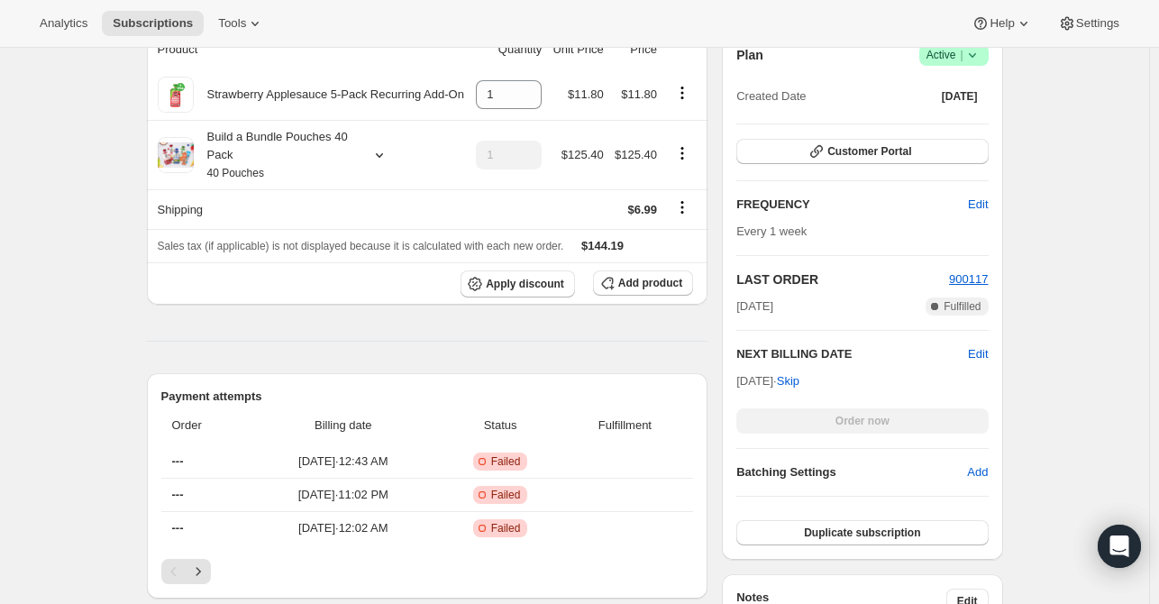
scroll to position [90, 0]
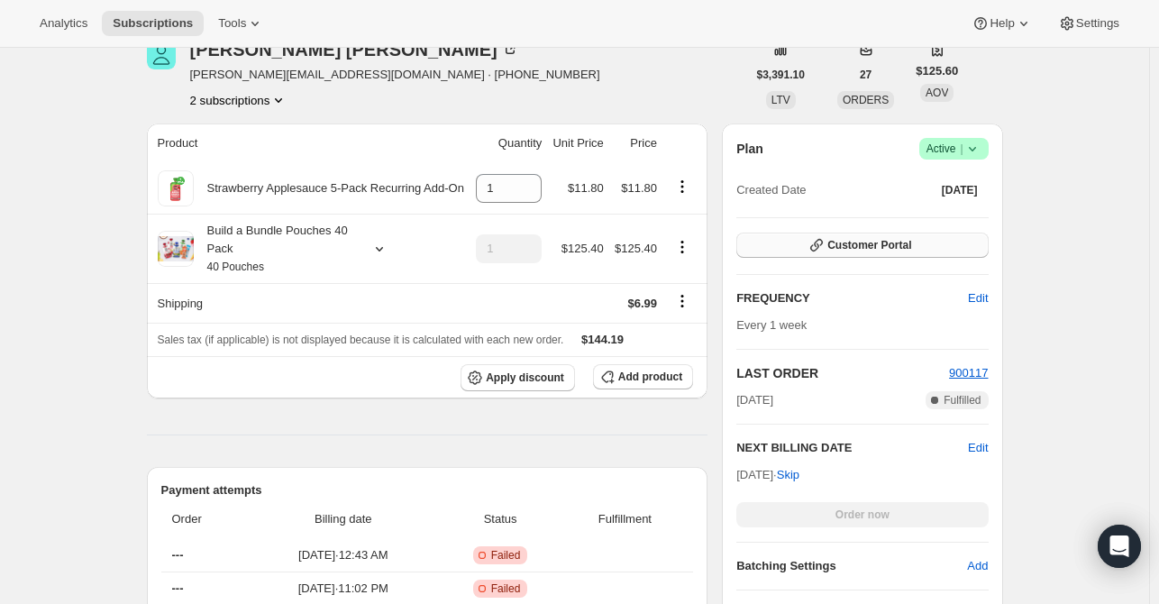
click at [862, 246] on span "Customer Portal" at bounding box center [870, 245] width 84 height 14
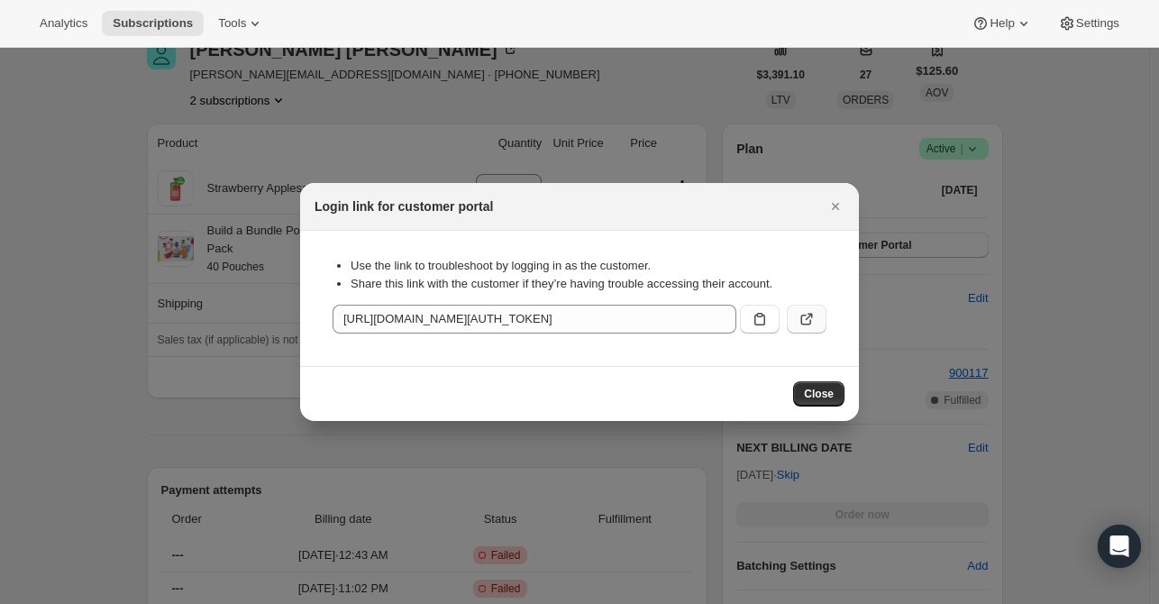
click at [819, 322] on button ":r1f:" at bounding box center [807, 319] width 40 height 29
click at [828, 213] on icon "Close" at bounding box center [836, 206] width 18 height 18
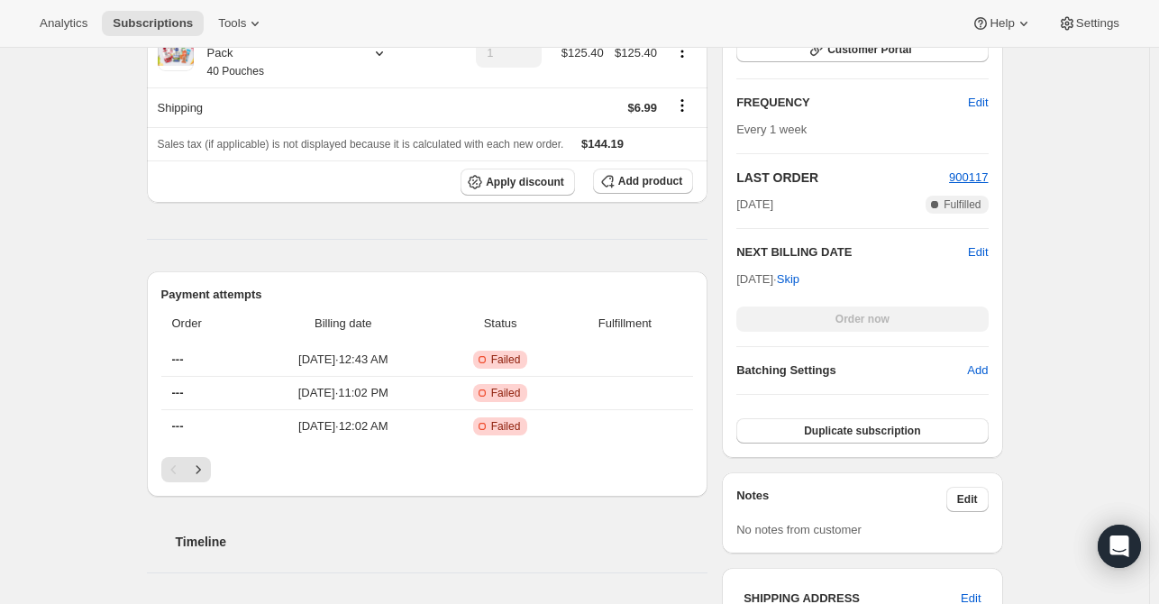
scroll to position [451, 0]
